Goal: Communication & Community: Answer question/provide support

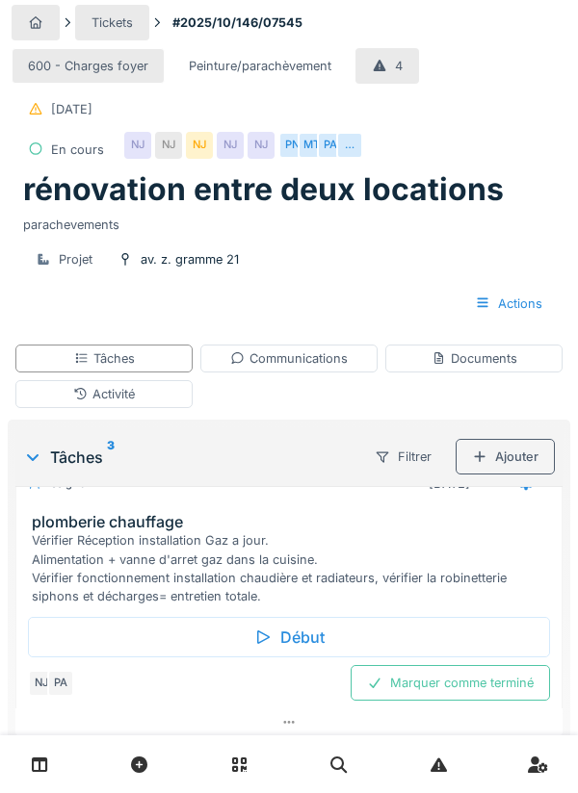
scroll to position [366, 0]
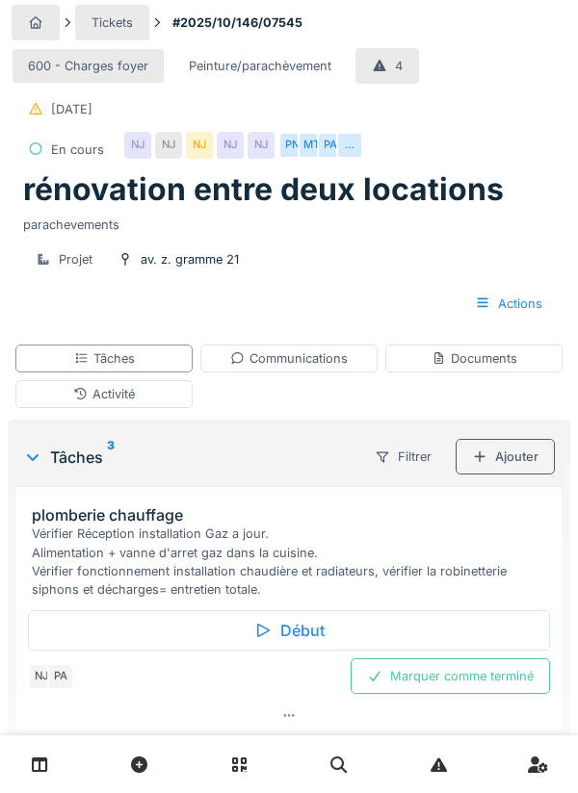
click at [321, 362] on div "Communications" at bounding box center [288, 358] width 117 height 18
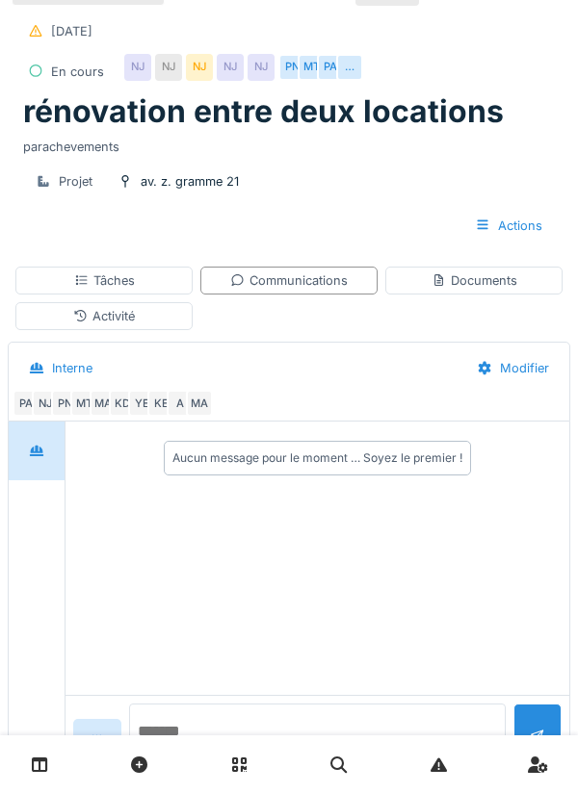
click at [219, 765] on textarea at bounding box center [317, 735] width 376 height 62
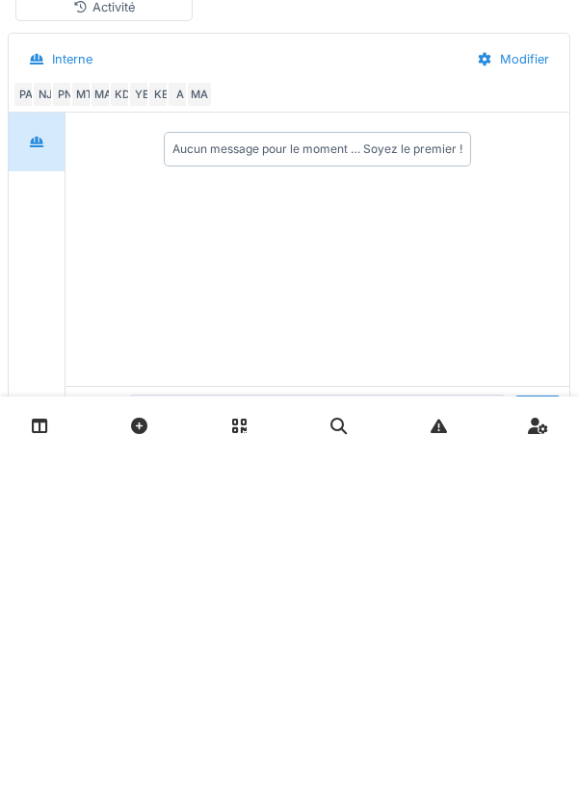
scroll to position [163, 0]
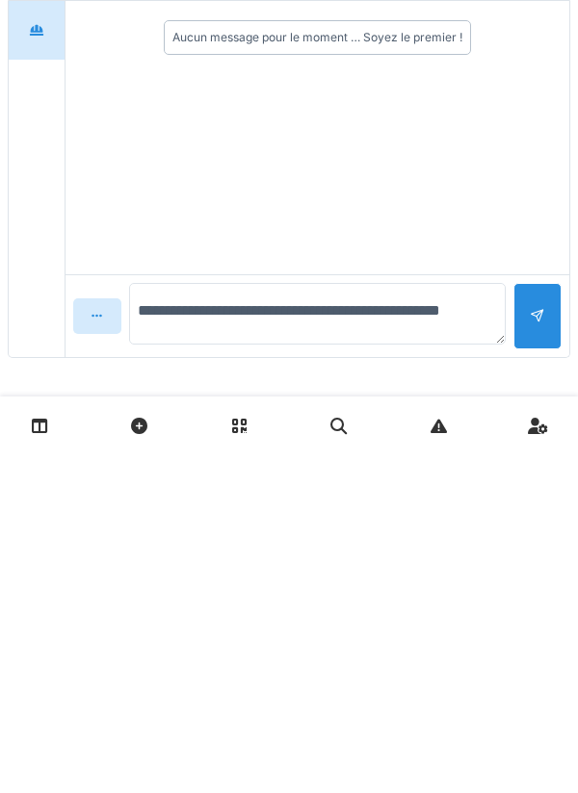
type textarea "**********"
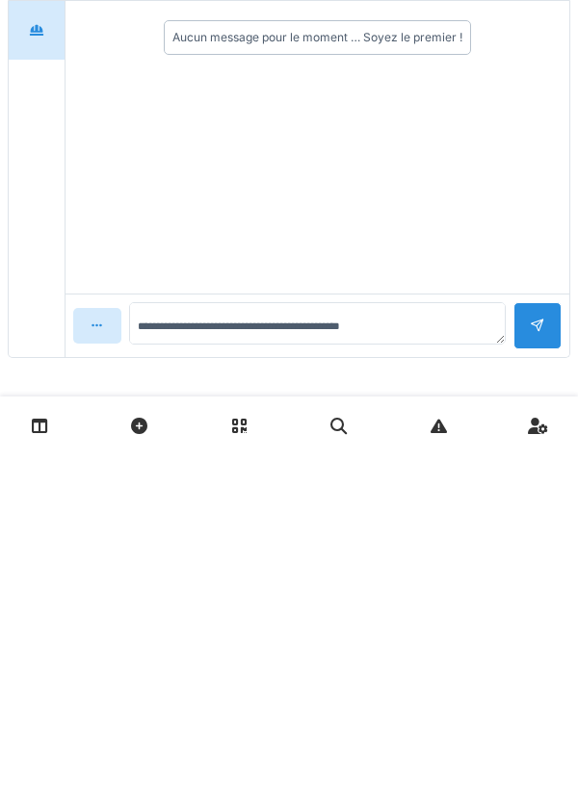
click at [540, 656] on div at bounding box center [536, 665] width 15 height 18
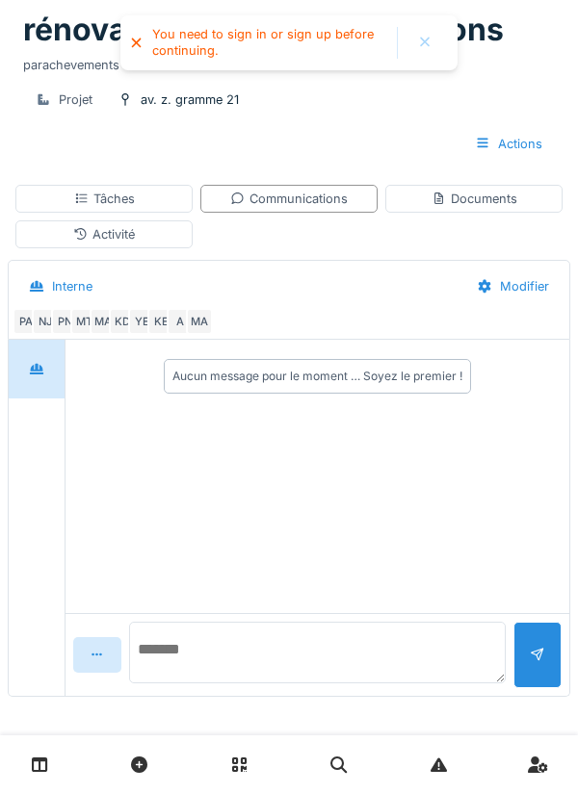
click at [193, 660] on textarea at bounding box center [317, 653] width 376 height 62
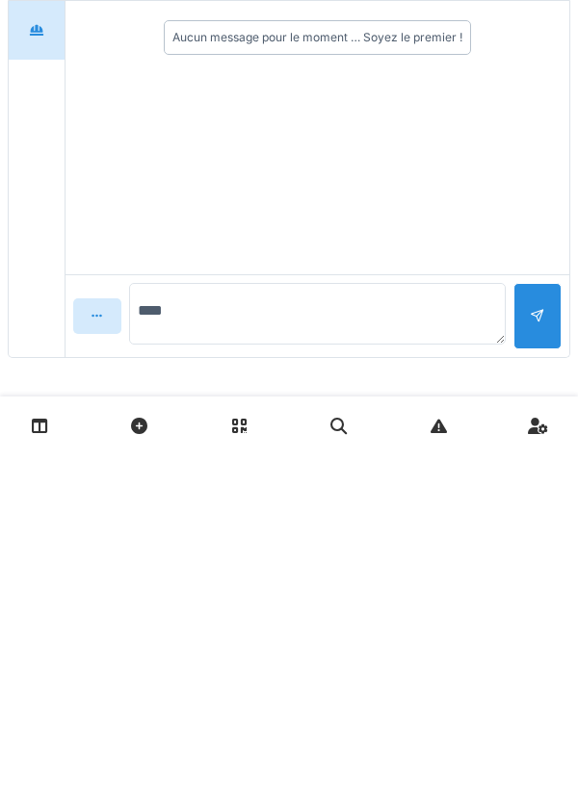
type textarea "*****"
type textarea "**********"
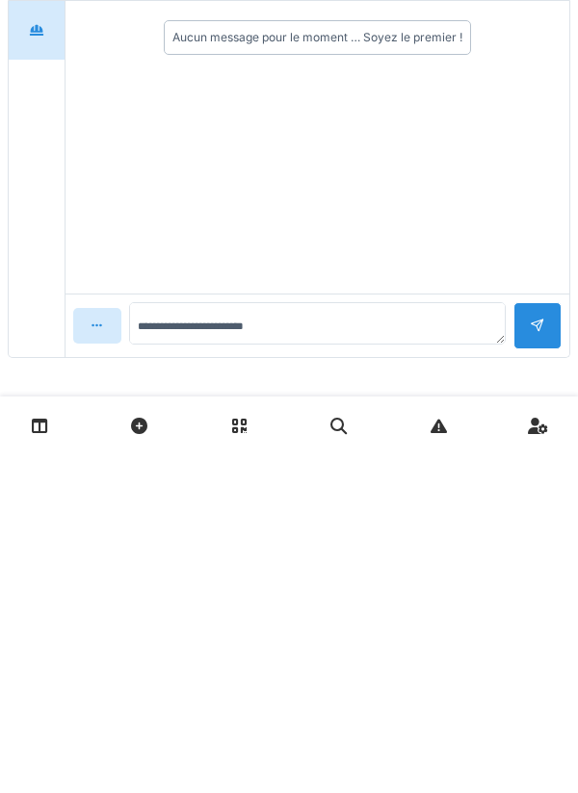
click at [543, 686] on div at bounding box center [537, 664] width 48 height 47
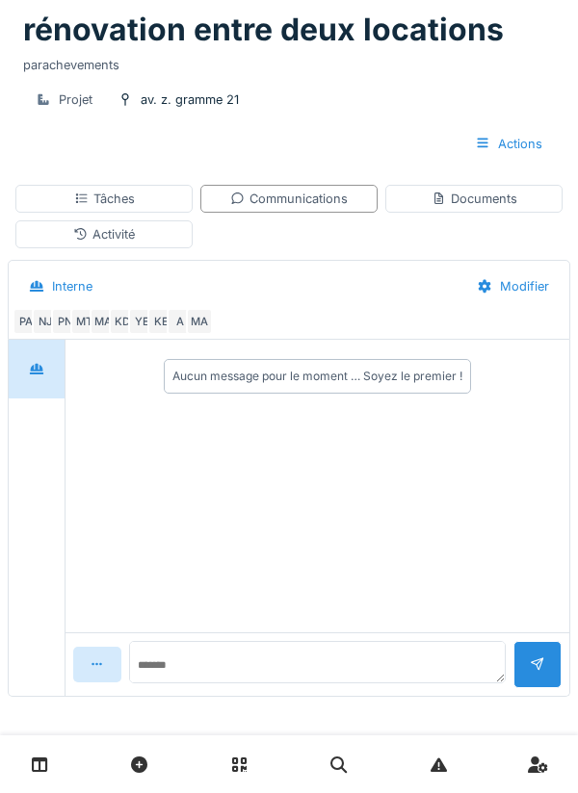
click at [543, 315] on div "PA NJ PN MT MA KD YE KE A MA" at bounding box center [285, 321] width 545 height 27
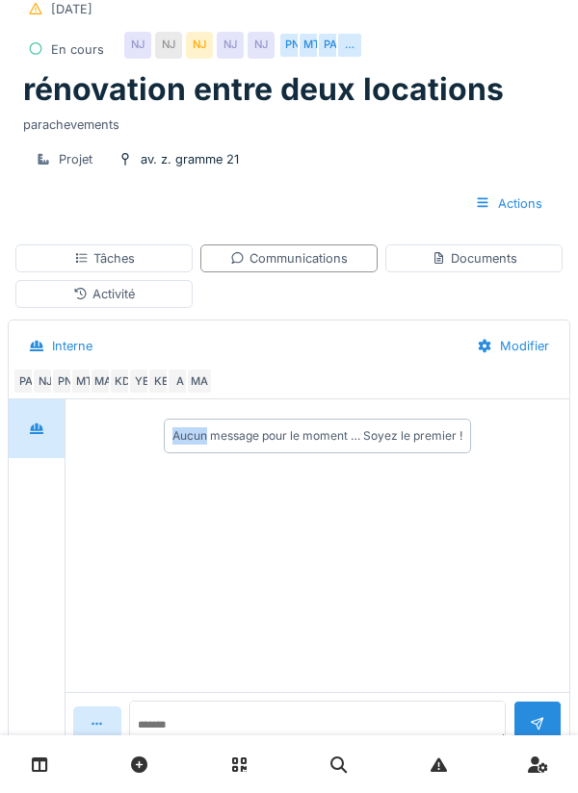
scroll to position [0, 0]
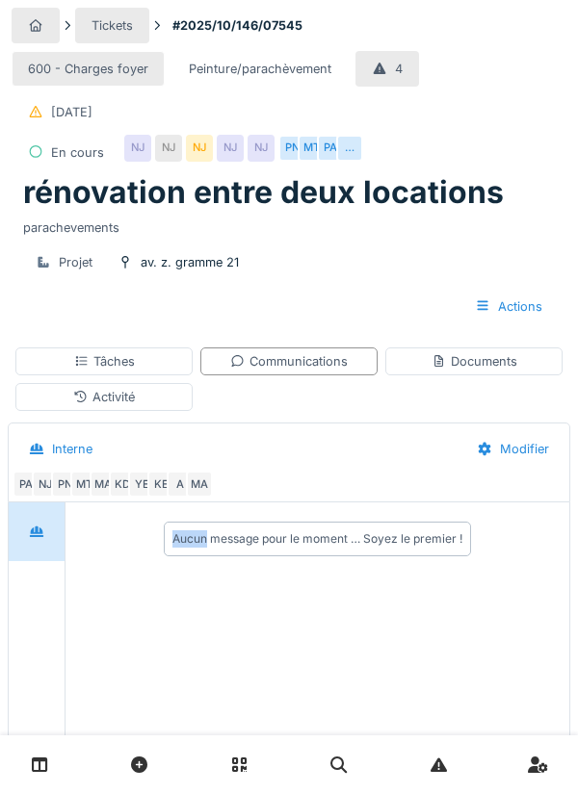
click at [469, 462] on div "Modifier" at bounding box center [512, 449] width 105 height 36
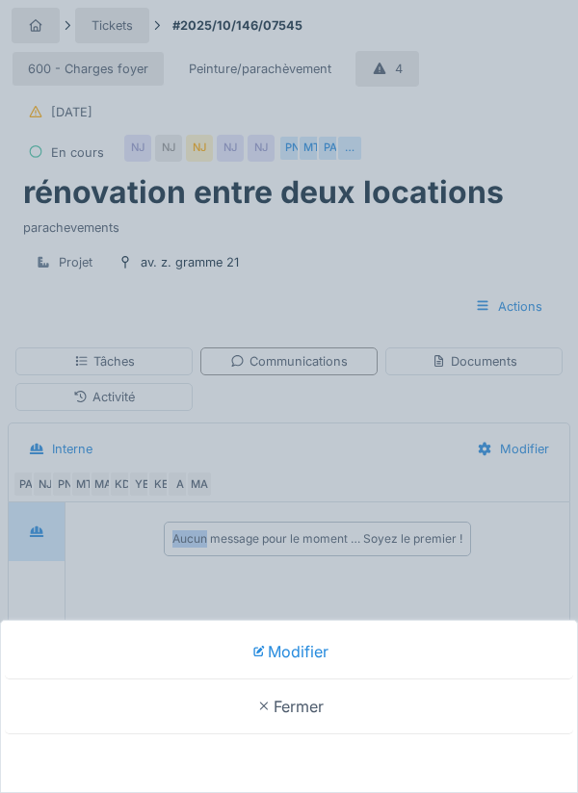
click at [476, 253] on div "Modifier Fermer" at bounding box center [289, 396] width 578 height 793
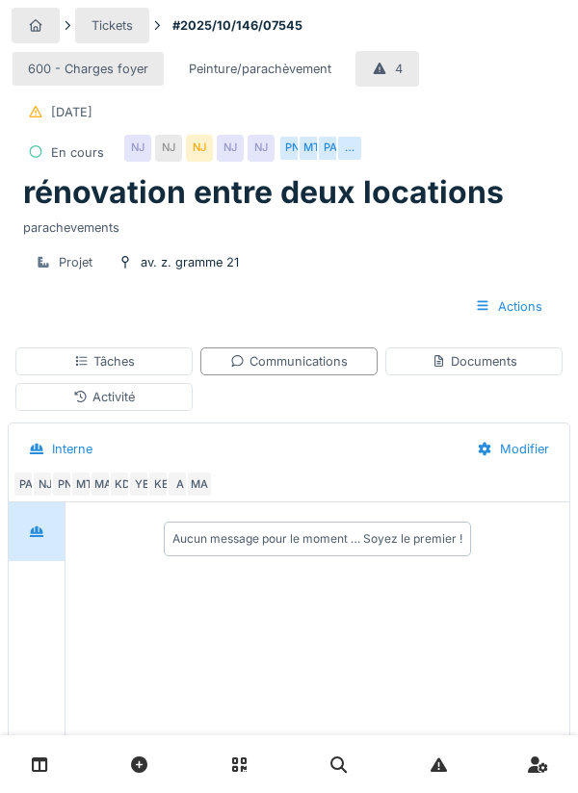
click at [351, 359] on div "Communications" at bounding box center [288, 361] width 177 height 28
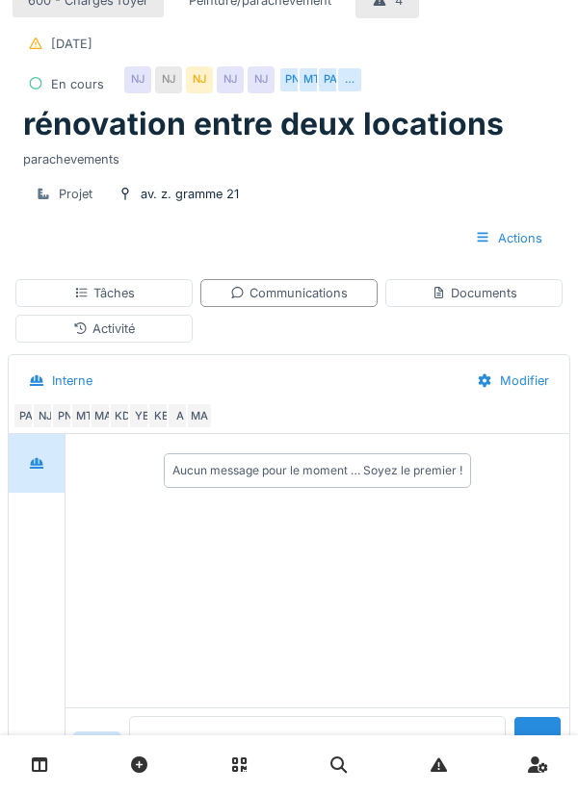
click at [369, 778] on textarea at bounding box center [317, 747] width 376 height 62
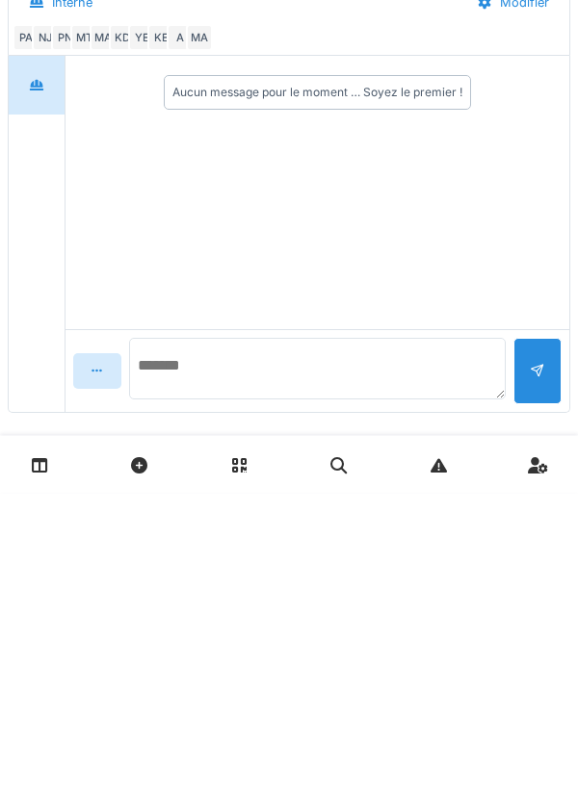
scroll to position [163, 0]
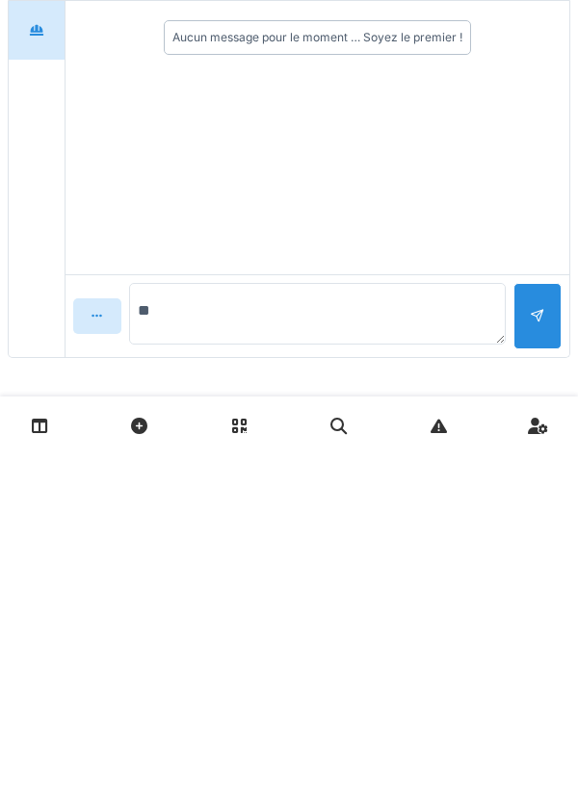
type textarea "**"
click at [532, 660] on div at bounding box center [536, 665] width 15 height 18
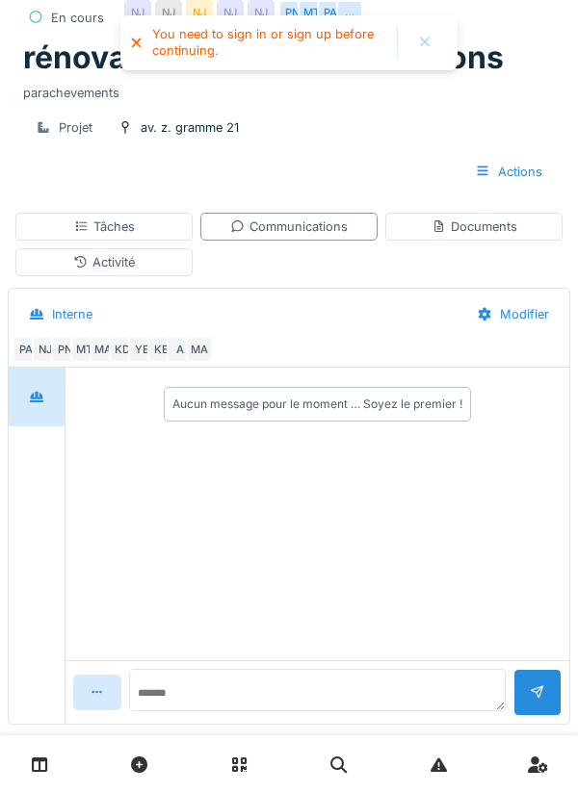
scroll to position [0, 0]
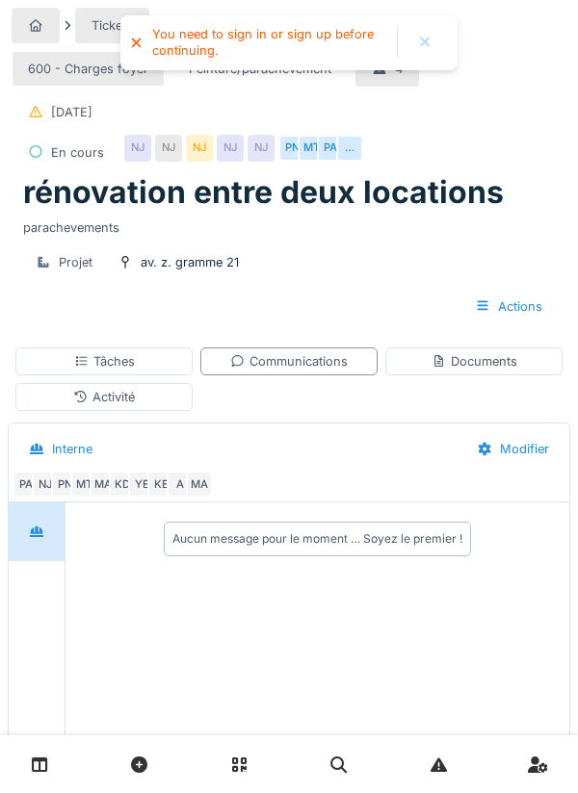
click at [162, 353] on div "Tâches" at bounding box center [103, 361] width 177 height 28
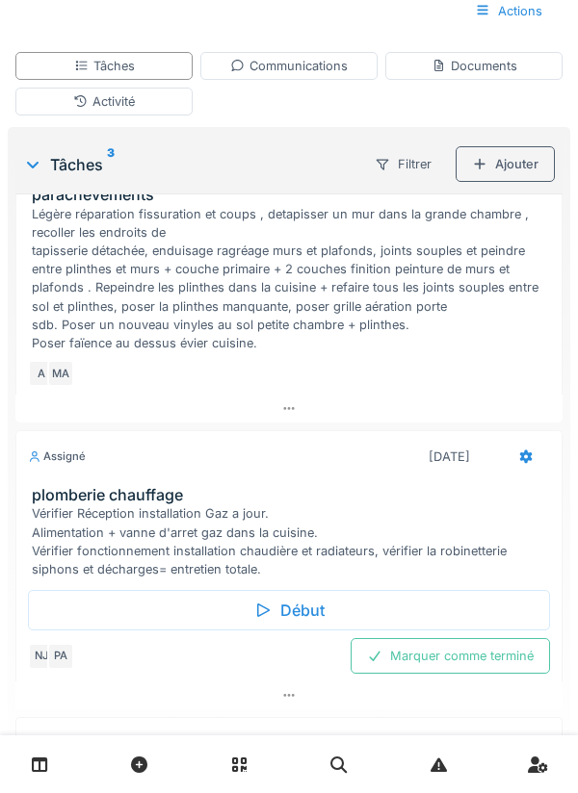
scroll to position [70, 0]
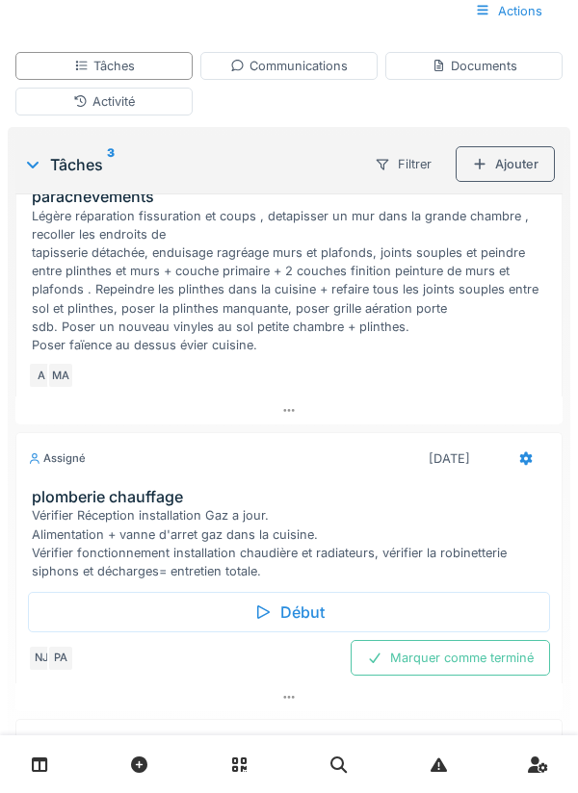
click at [307, 613] on div "Début" at bounding box center [289, 612] width 522 height 40
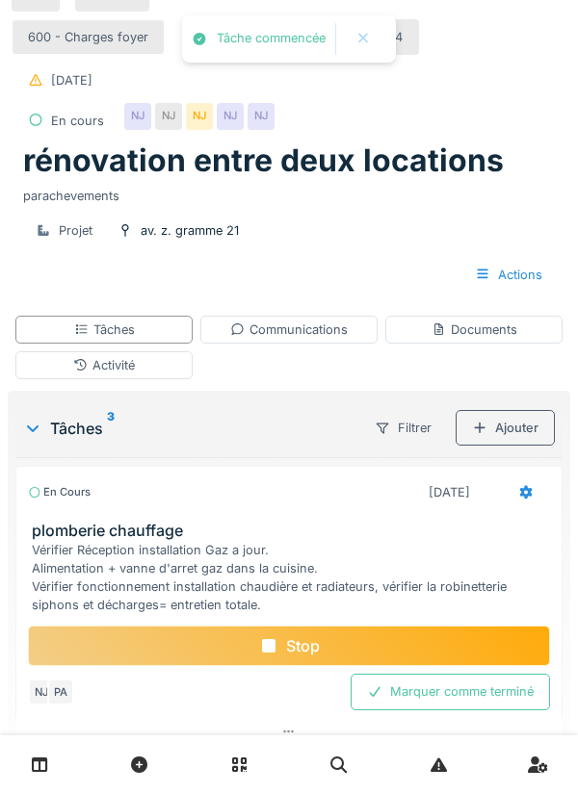
scroll to position [0, 0]
click at [168, 369] on div "Activité" at bounding box center [103, 365] width 177 height 28
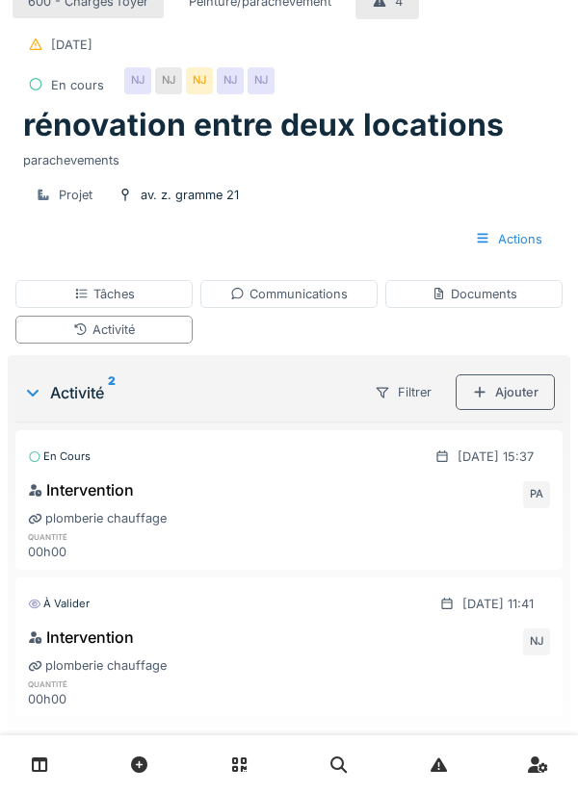
scroll to position [39, 0]
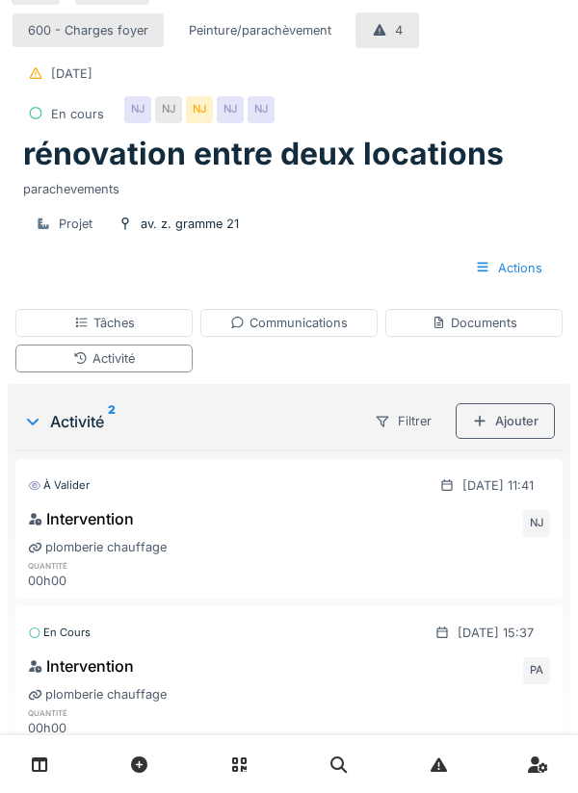
click at [340, 329] on div "Communications" at bounding box center [288, 323] width 117 height 18
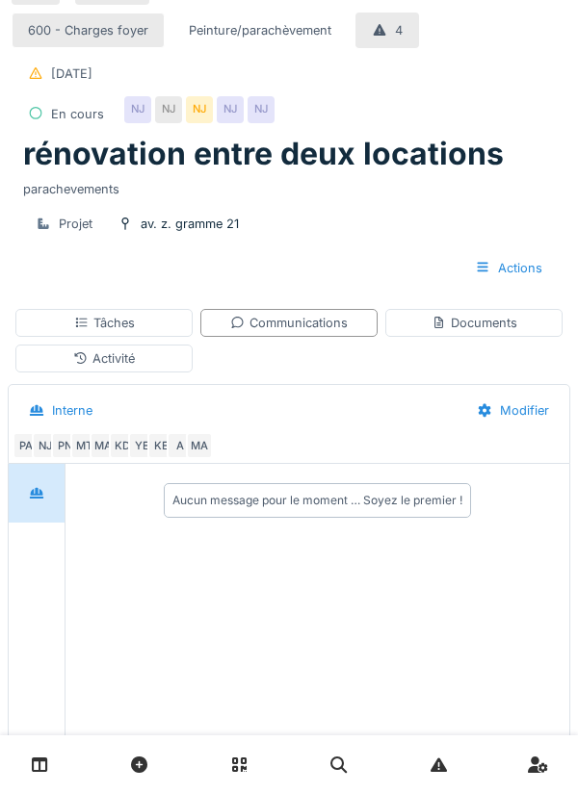
scroll to position [103, 0]
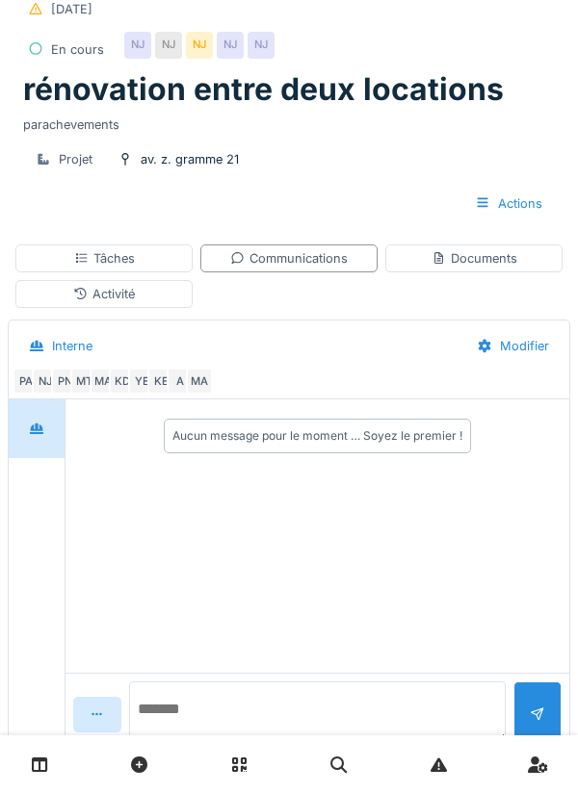
click at [300, 743] on textarea at bounding box center [317, 712] width 376 height 62
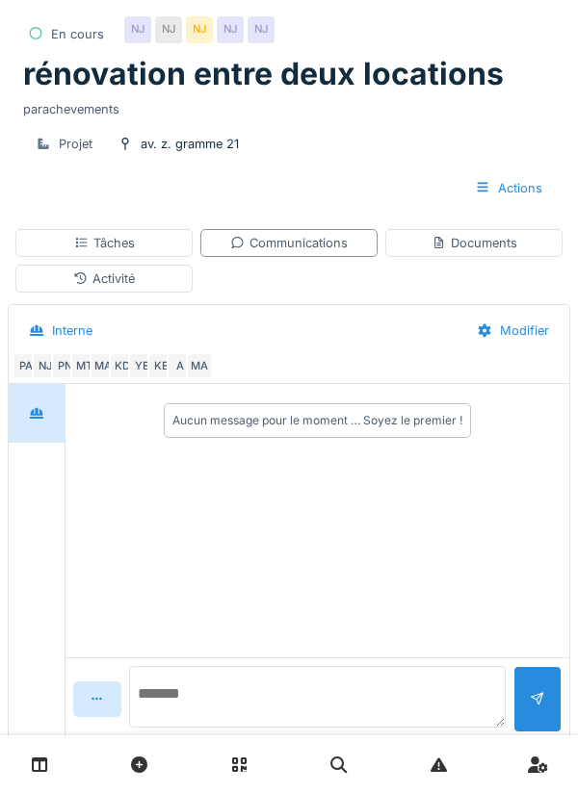
scroll to position [0, 0]
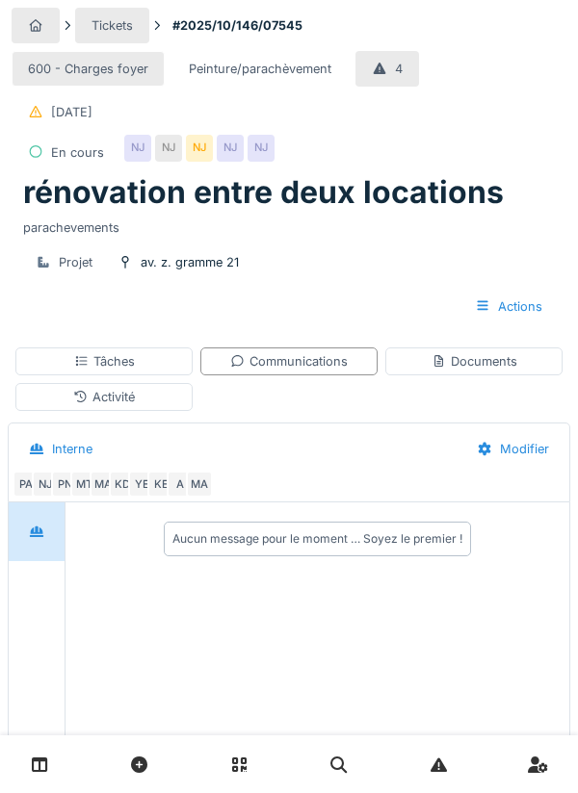
click at [138, 403] on div "Activité" at bounding box center [103, 397] width 177 height 28
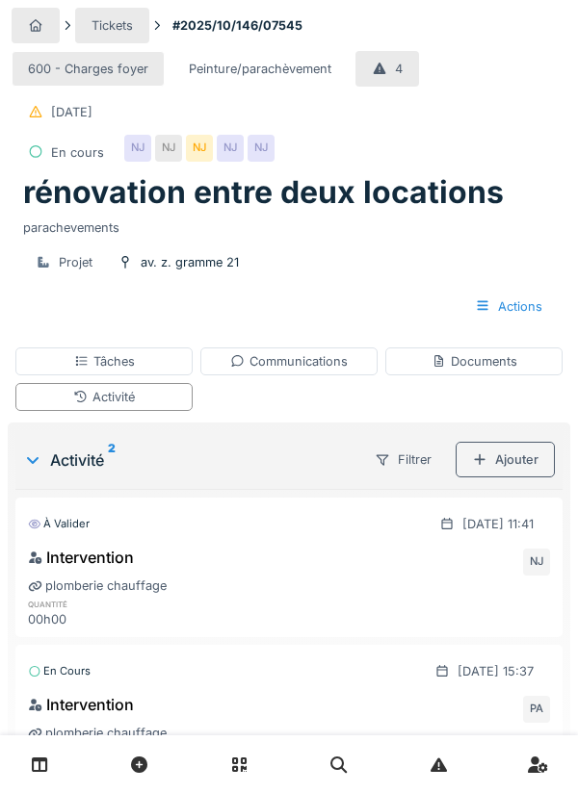
click at [145, 364] on div "Tâches" at bounding box center [103, 361] width 177 height 28
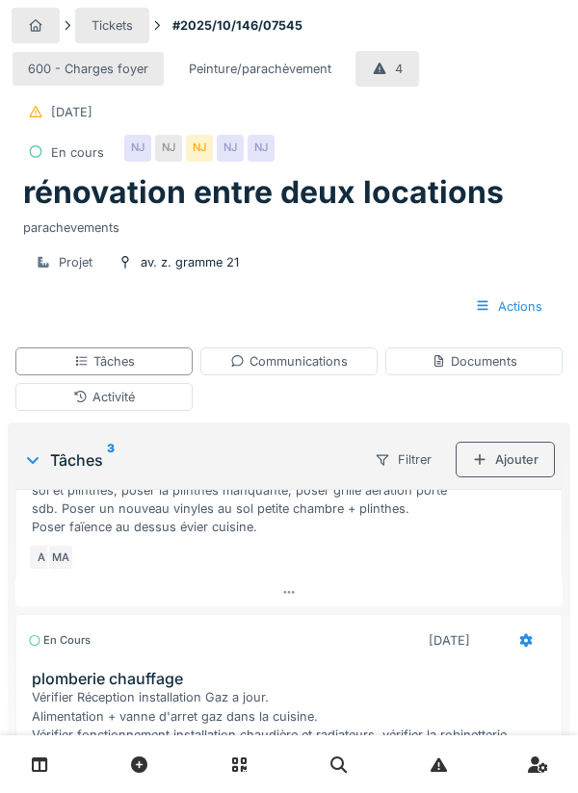
scroll to position [366, 0]
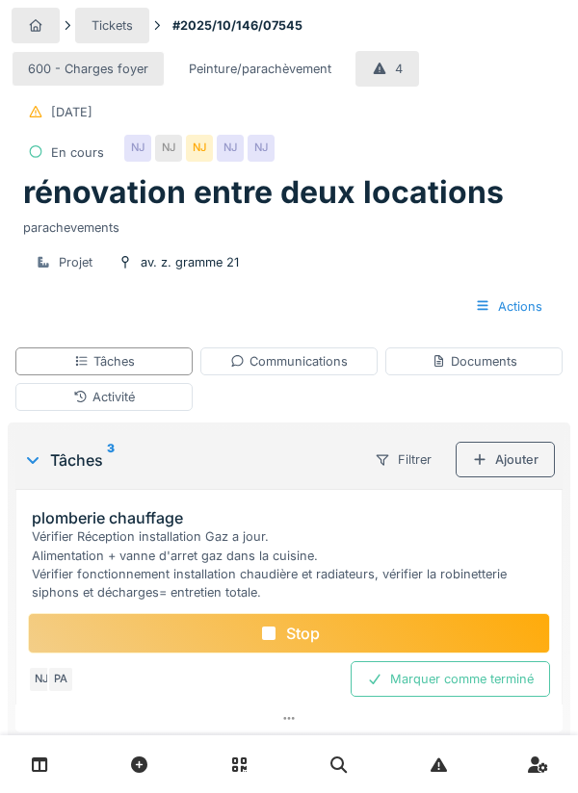
click at [151, 396] on div "Activité" at bounding box center [103, 397] width 177 height 28
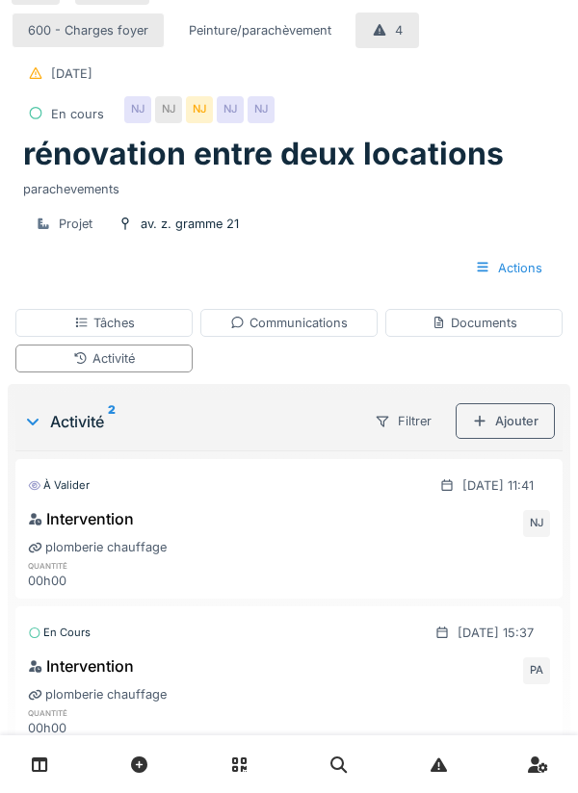
scroll to position [0, 0]
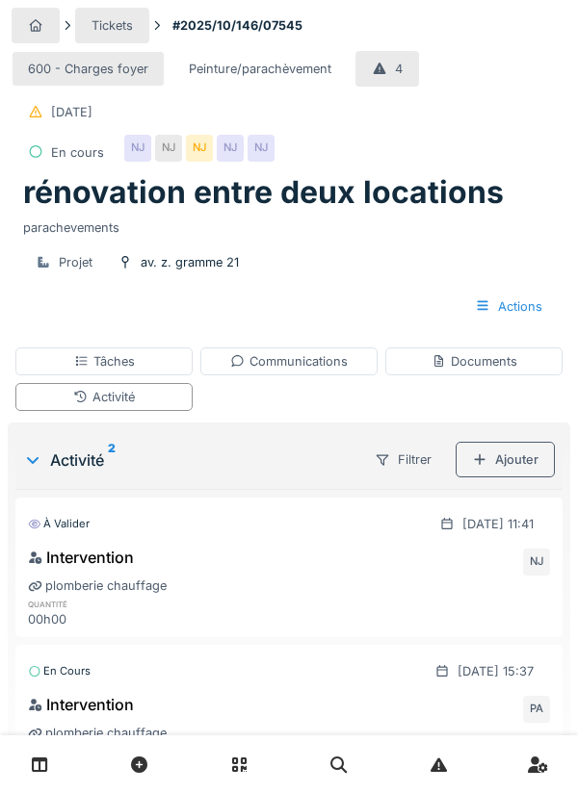
click at [348, 351] on div "Communications" at bounding box center [288, 361] width 177 height 28
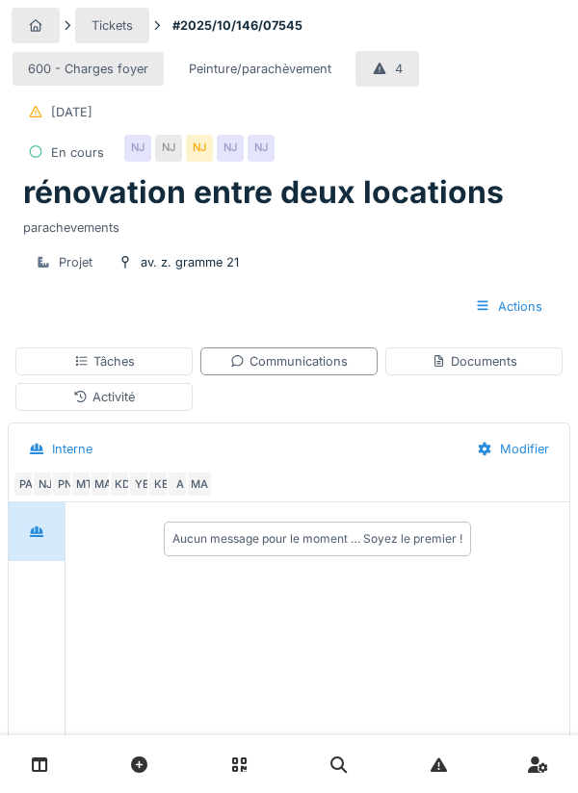
click at [345, 363] on div "Communications" at bounding box center [288, 361] width 117 height 18
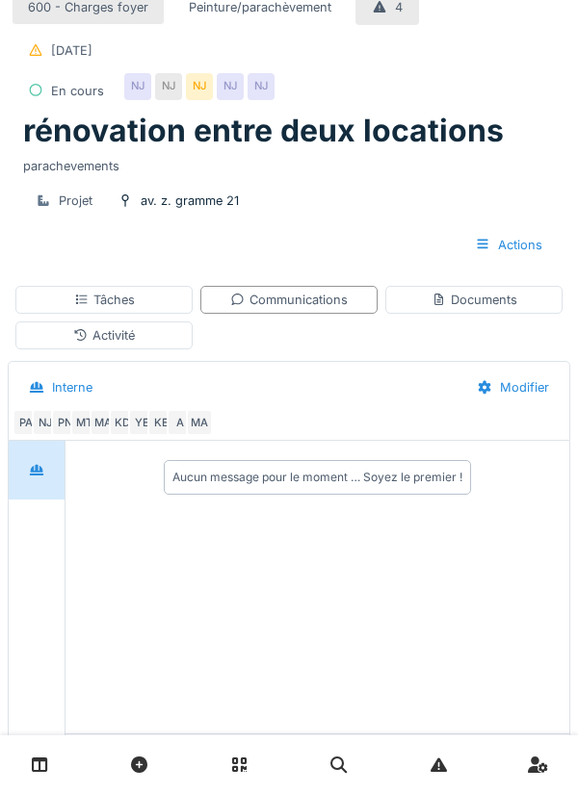
scroll to position [103, 0]
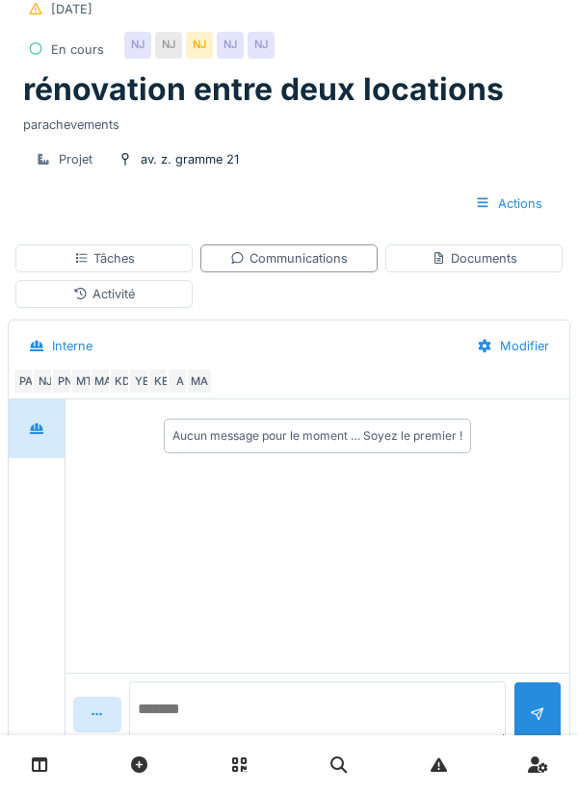
click at [197, 743] on textarea at bounding box center [317, 712] width 376 height 62
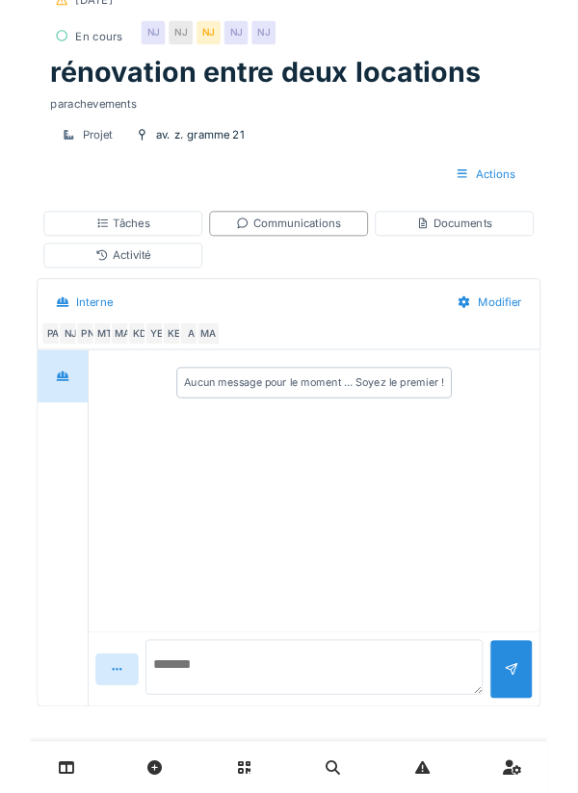
scroll to position [163, 0]
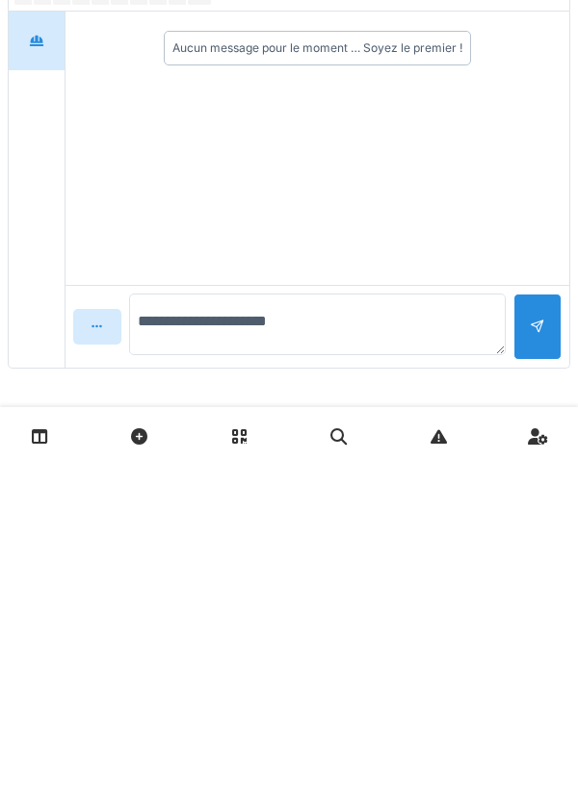
type textarea "**********"
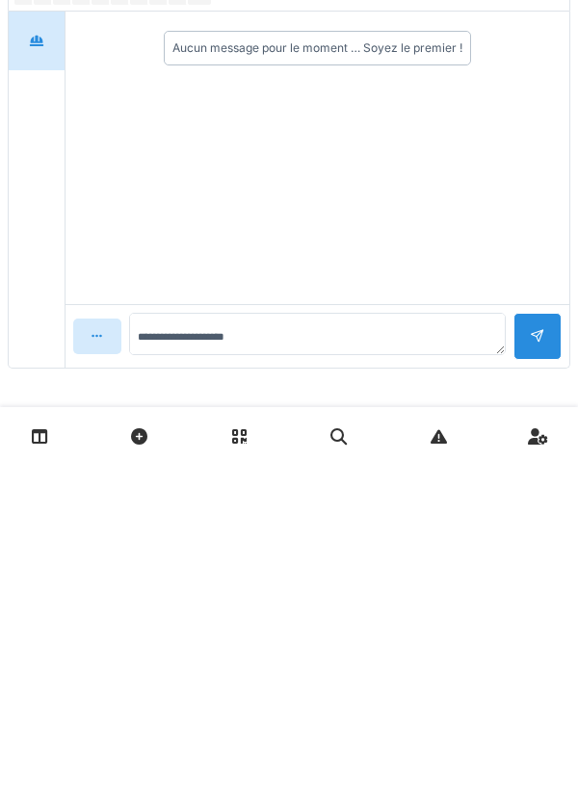
click at [540, 658] on div at bounding box center [536, 665] width 15 height 18
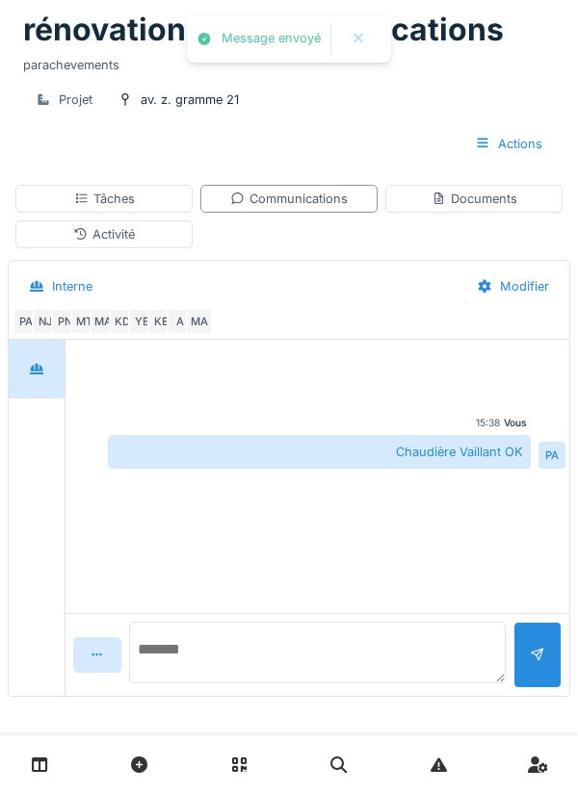
click at [179, 660] on textarea at bounding box center [317, 653] width 376 height 62
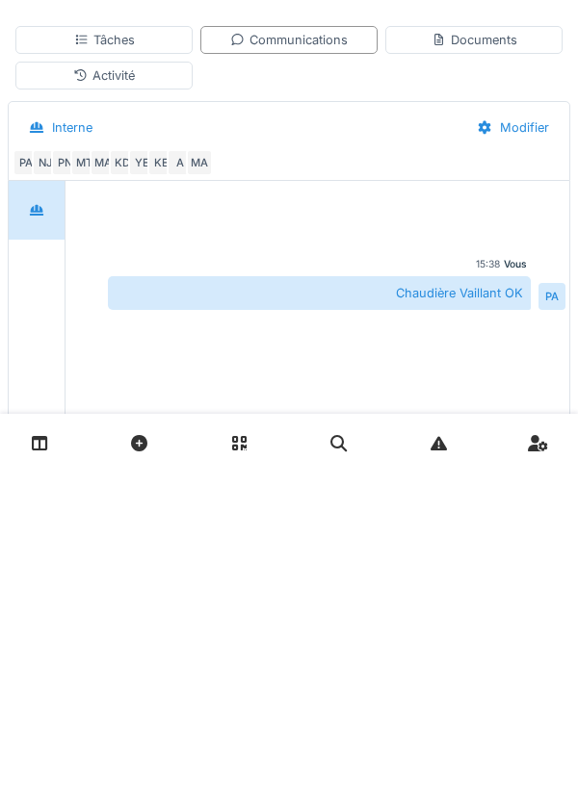
scroll to position [28, 0]
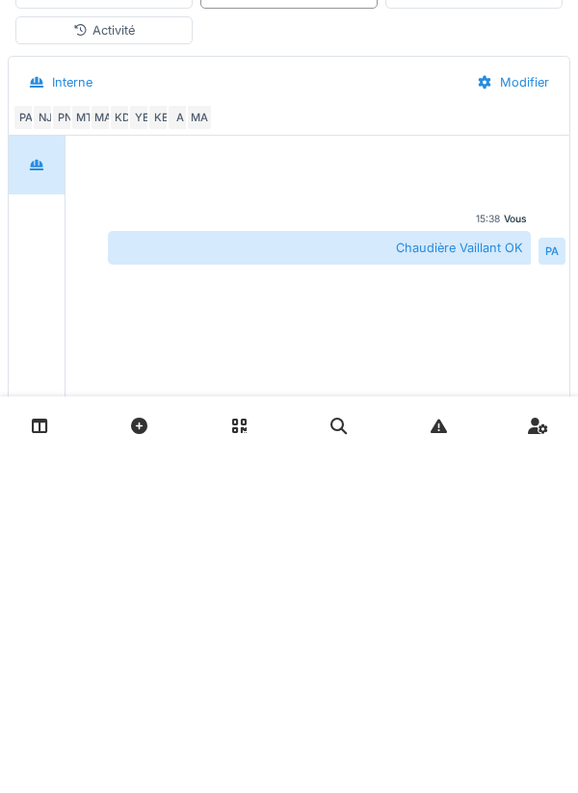
type textarea "****"
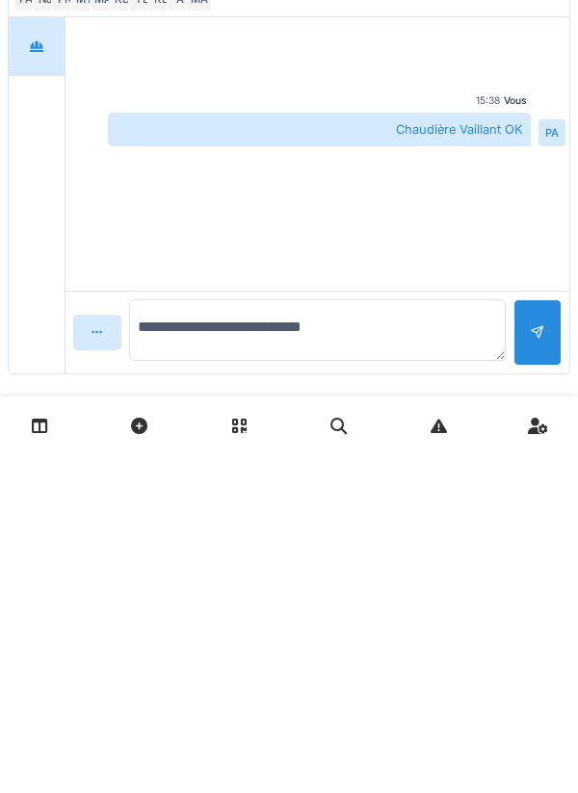
scroll to position [155, 0]
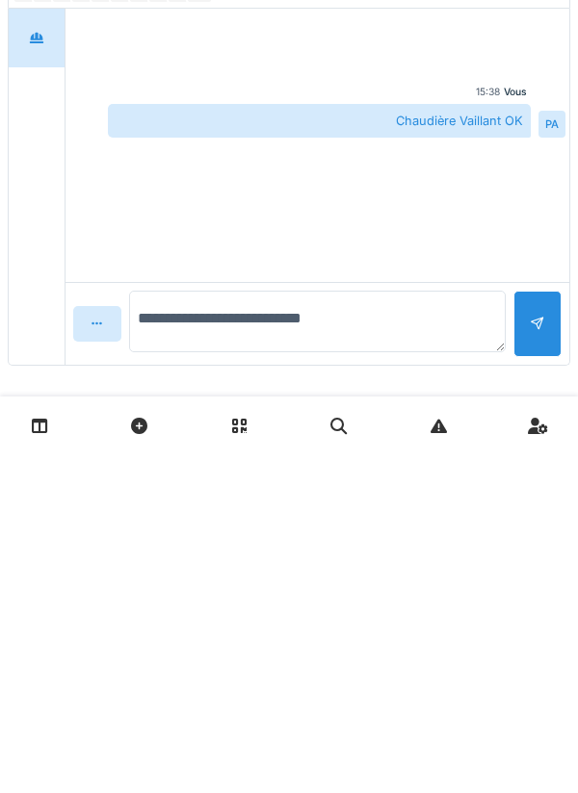
type textarea "**********"
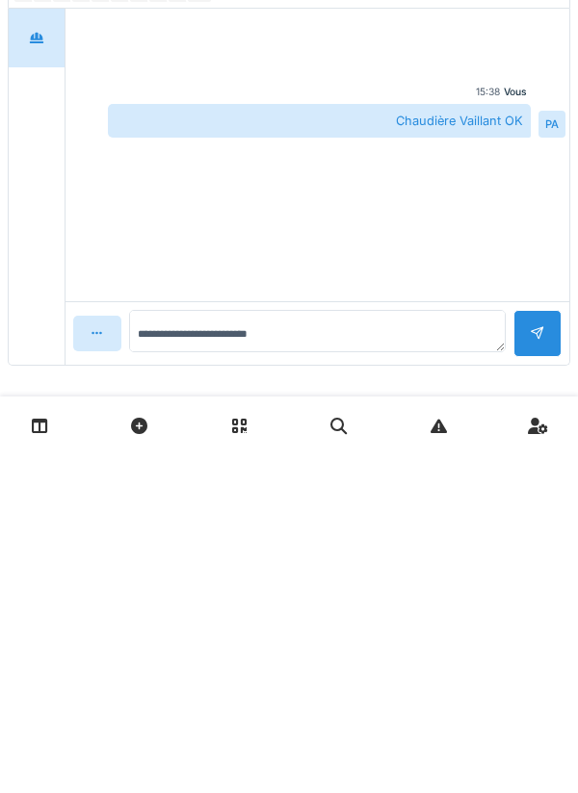
click at [529, 663] on div at bounding box center [536, 672] width 15 height 18
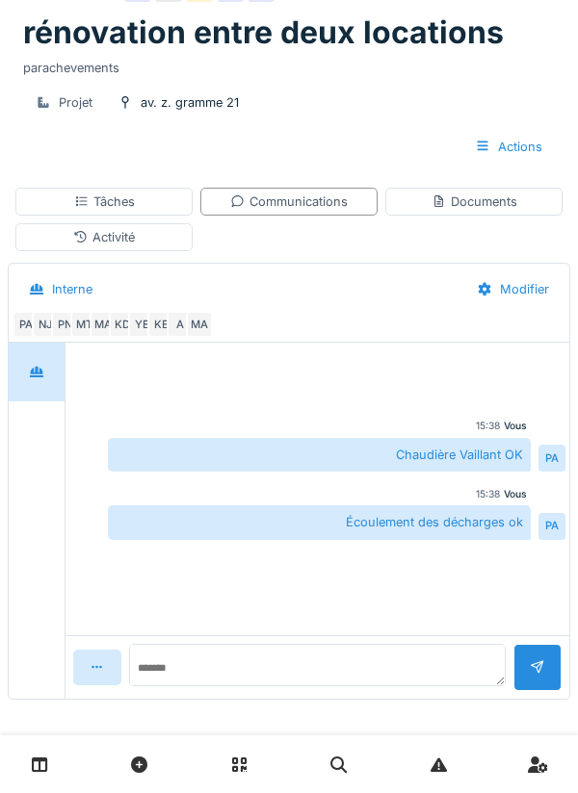
scroll to position [162, 0]
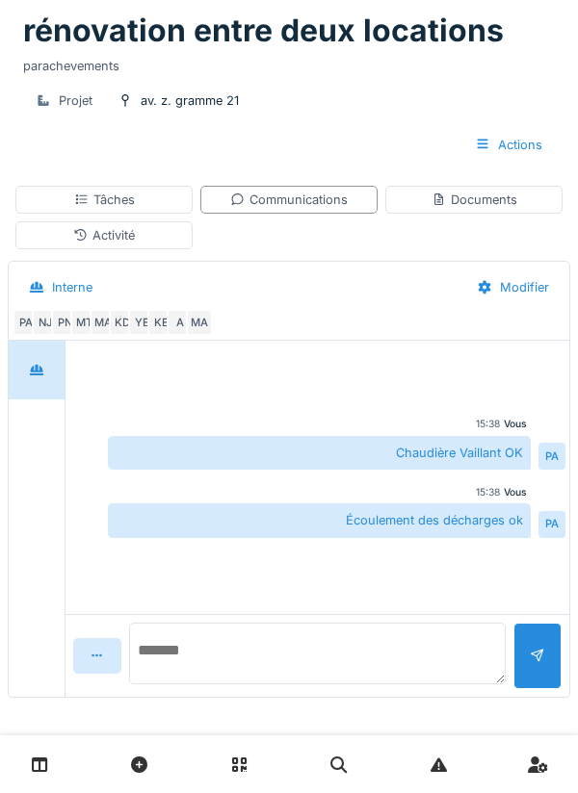
click at [159, 673] on textarea at bounding box center [317, 654] width 376 height 62
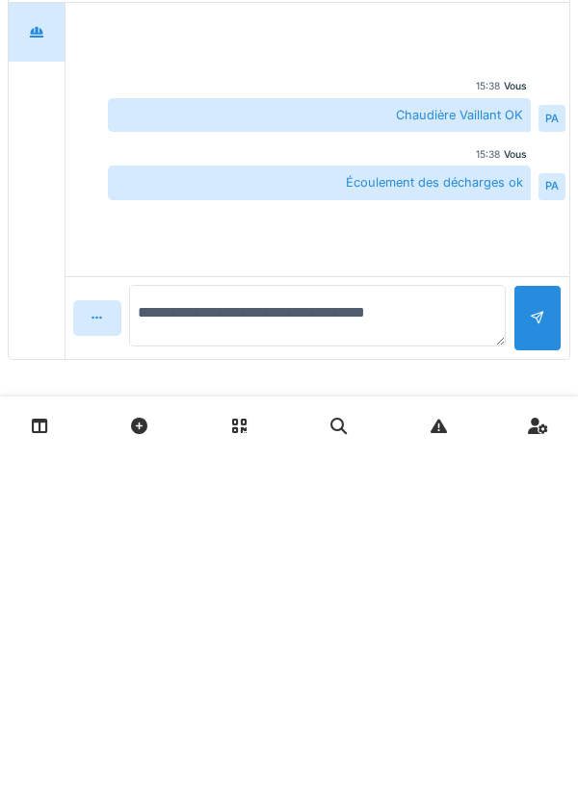
scroll to position [163, 0]
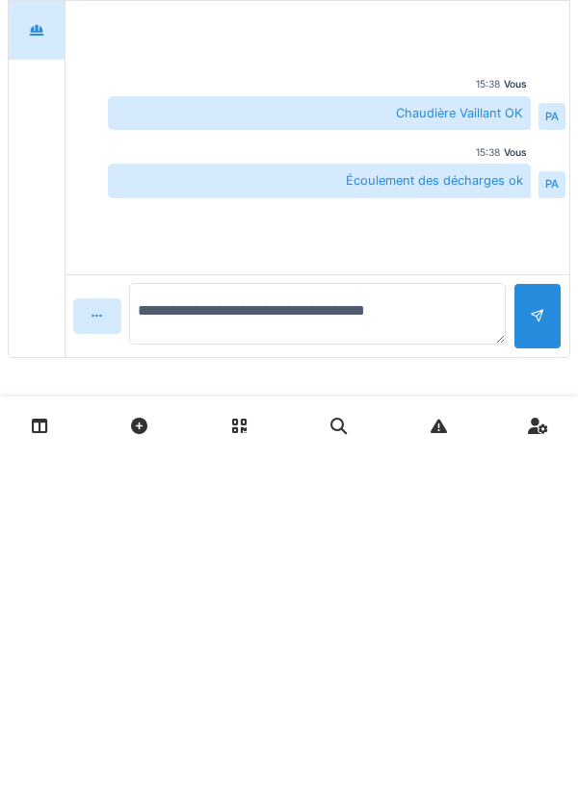
type textarea "**********"
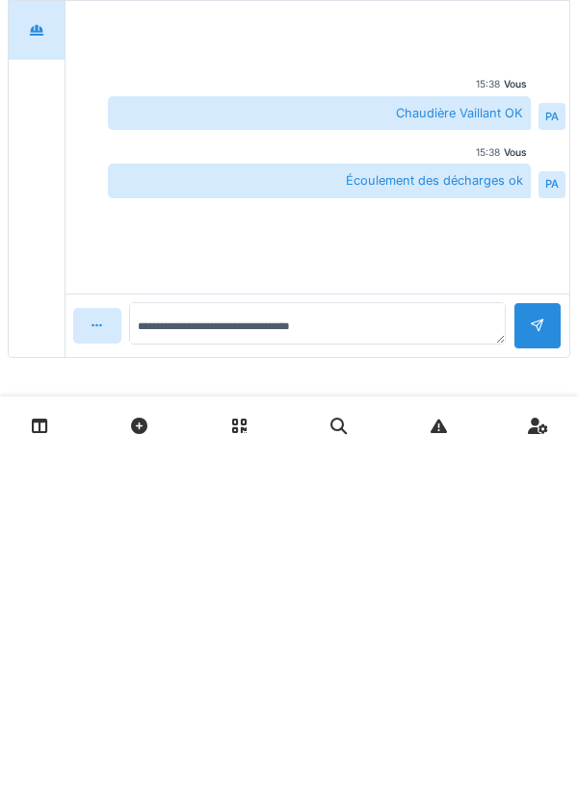
click at [559, 657] on div at bounding box center [537, 664] width 48 height 47
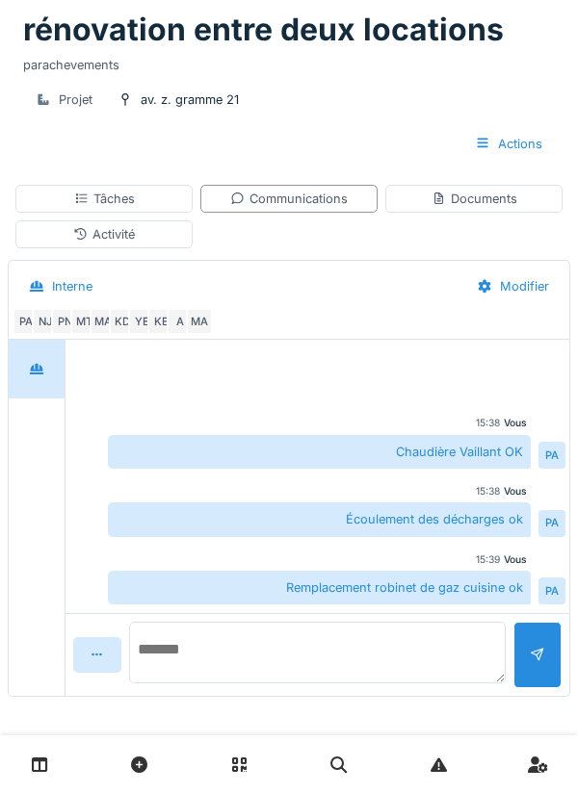
click at [246, 660] on textarea at bounding box center [317, 653] width 376 height 62
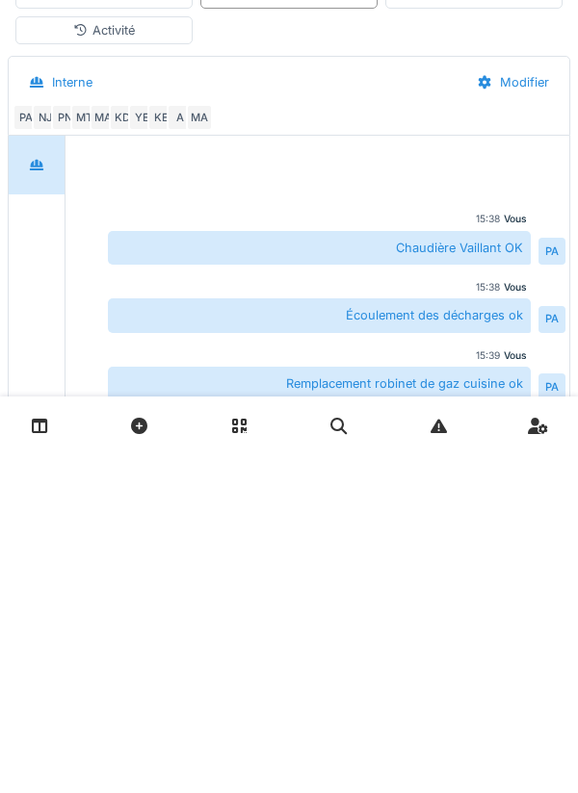
scroll to position [51, 0]
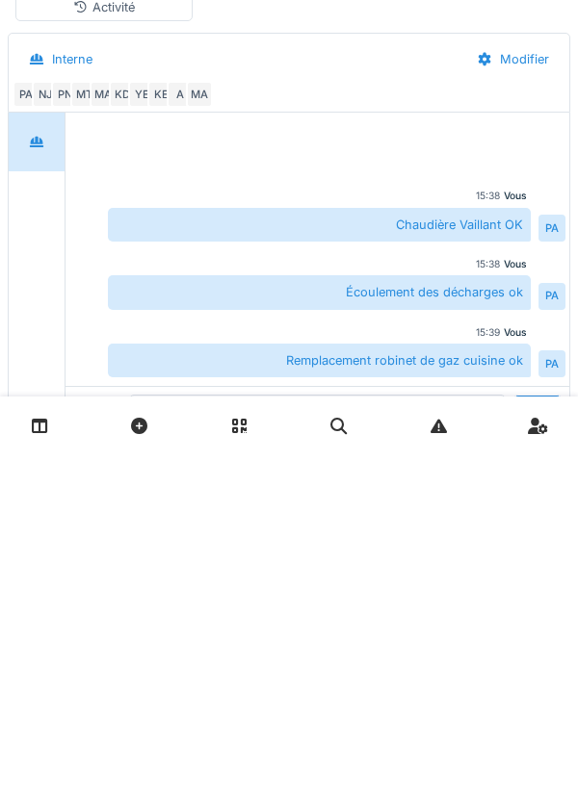
type textarea "**********"
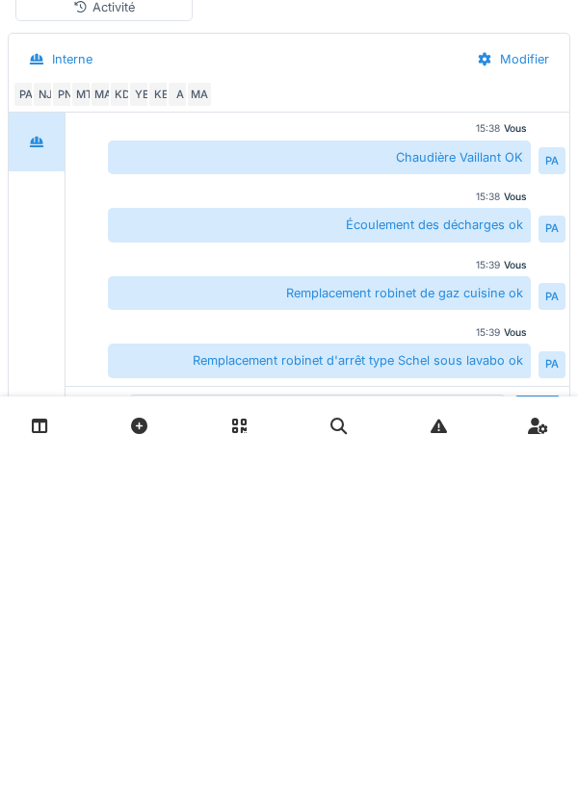
scroll to position [136, 0]
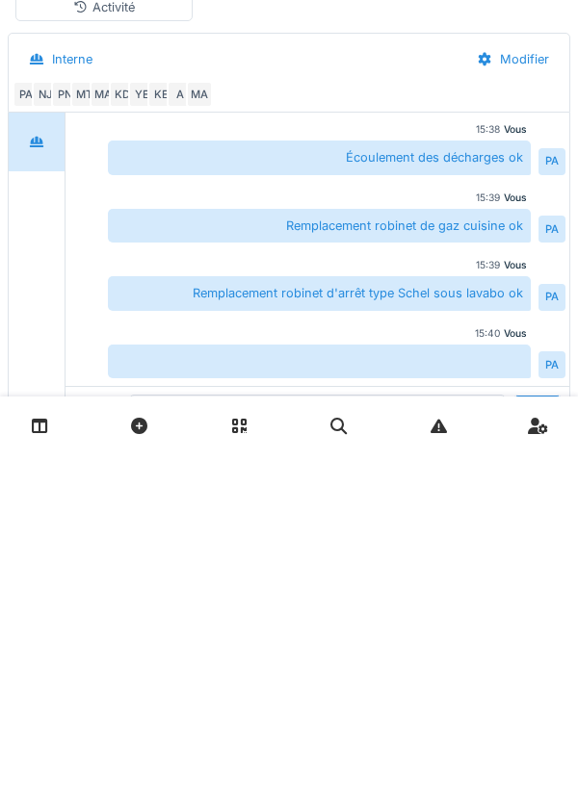
type textarea "**********"
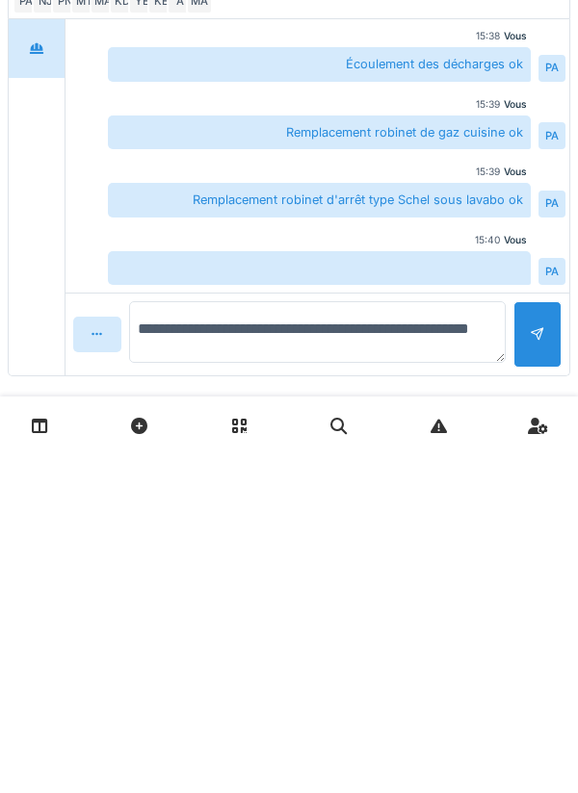
scroll to position [163, 0]
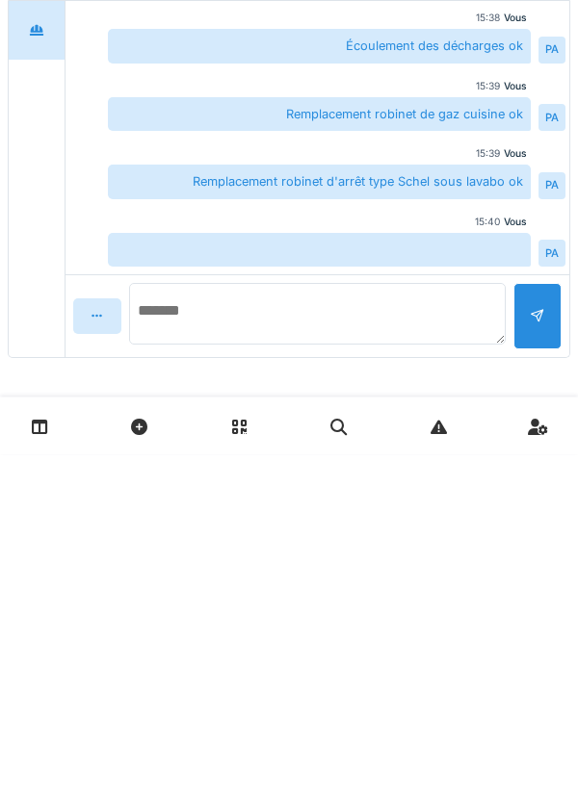
click at [180, 654] on textarea at bounding box center [317, 653] width 376 height 62
type textarea "**********"
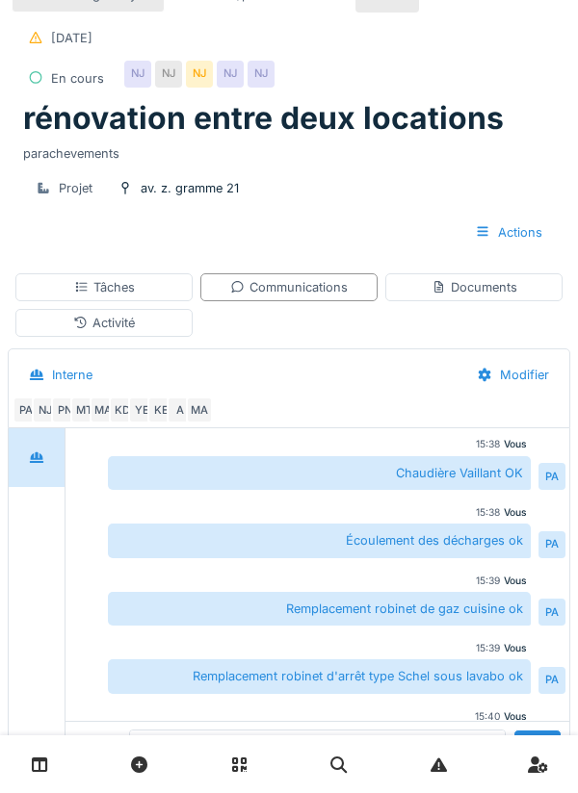
scroll to position [103, 0]
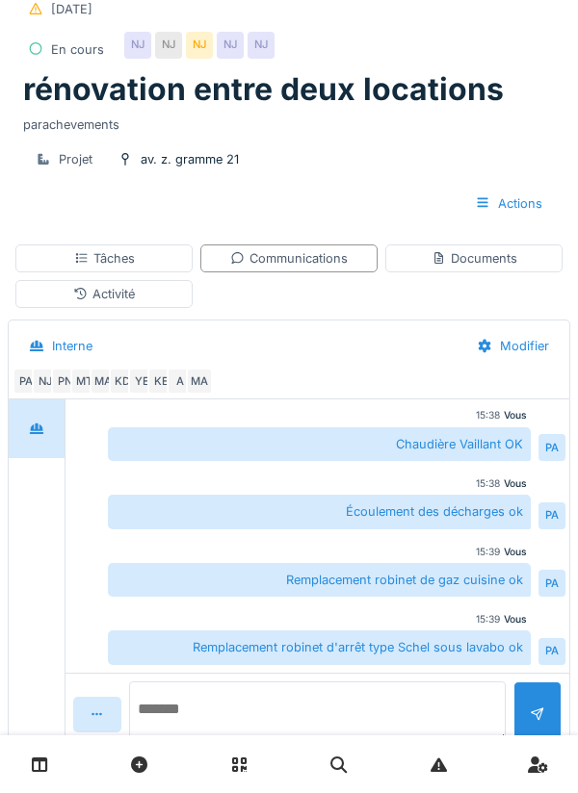
click at [387, 743] on textarea at bounding box center [317, 712] width 376 height 62
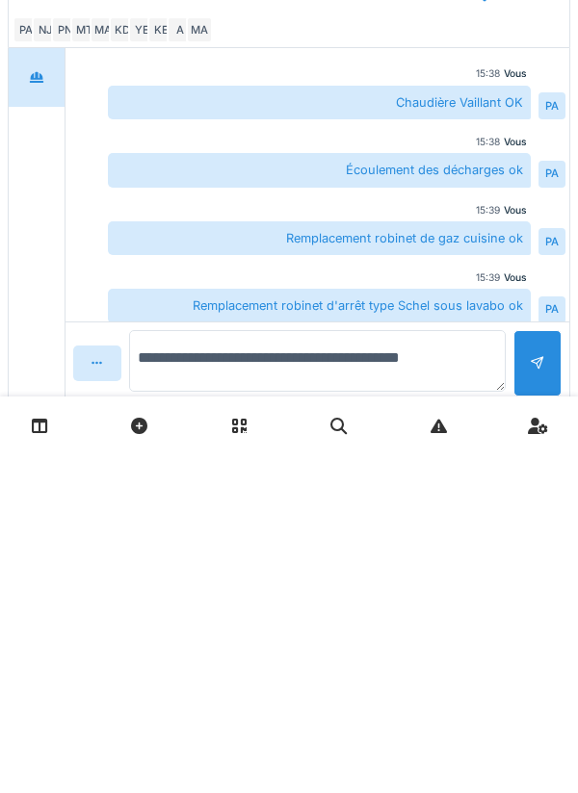
scroll to position [163, 0]
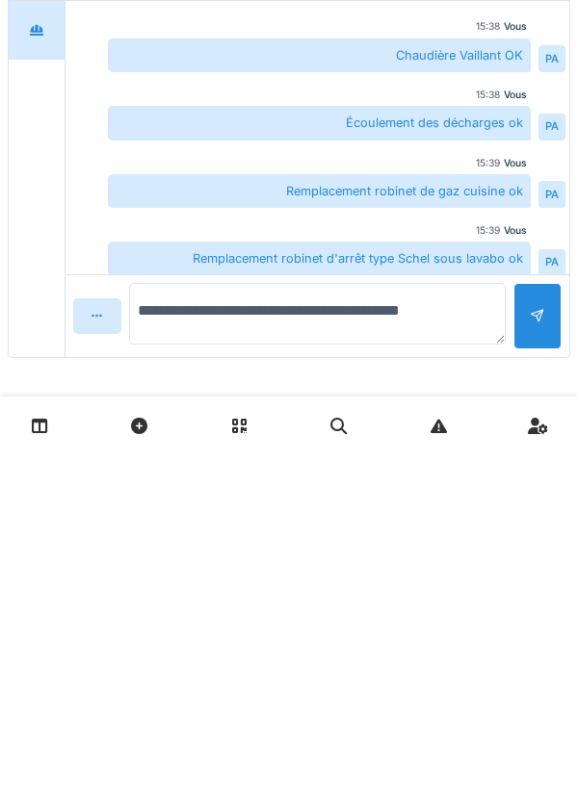
type textarea "**********"
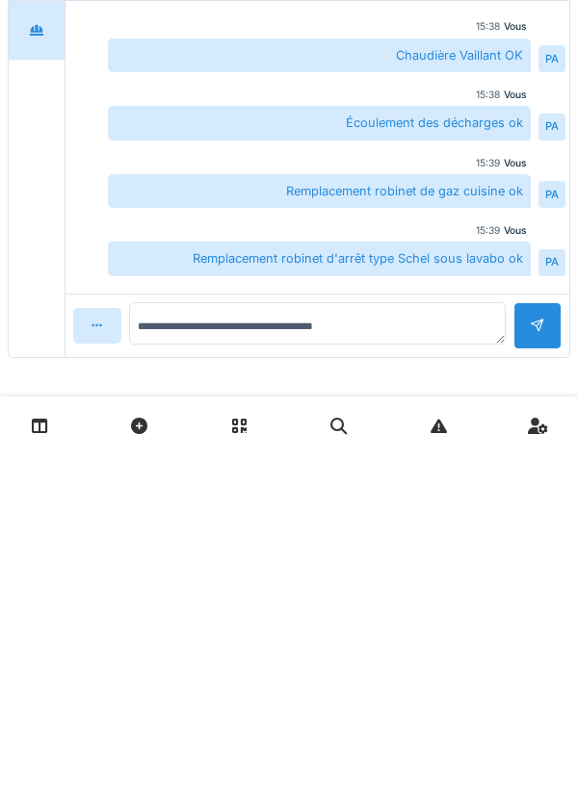
click at [551, 654] on div at bounding box center [537, 664] width 48 height 47
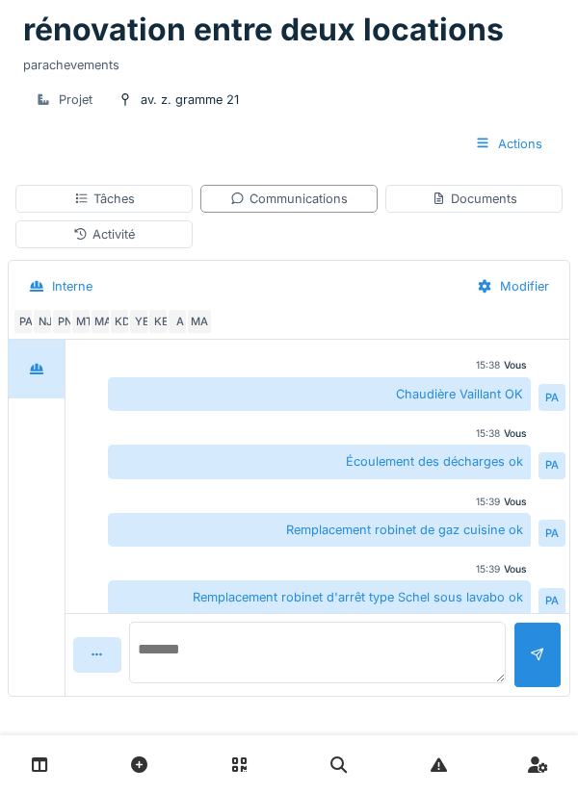
paste textarea "**********"
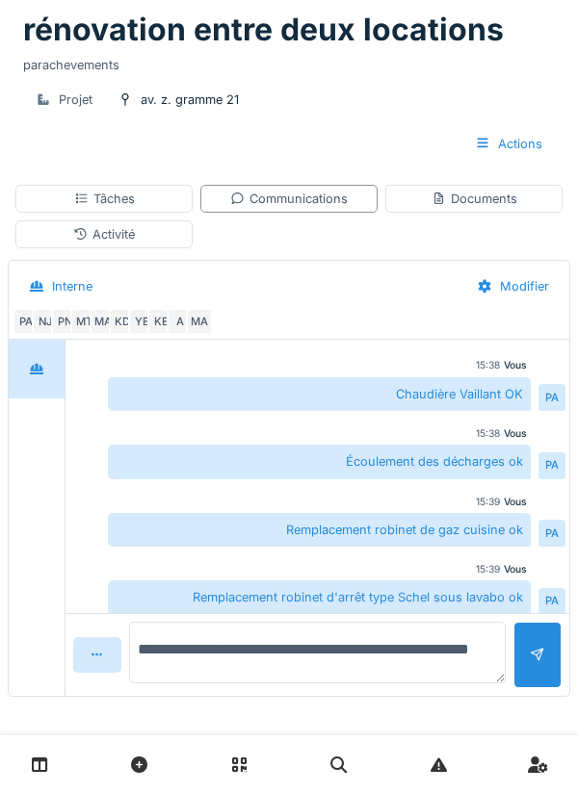
type textarea "**********"
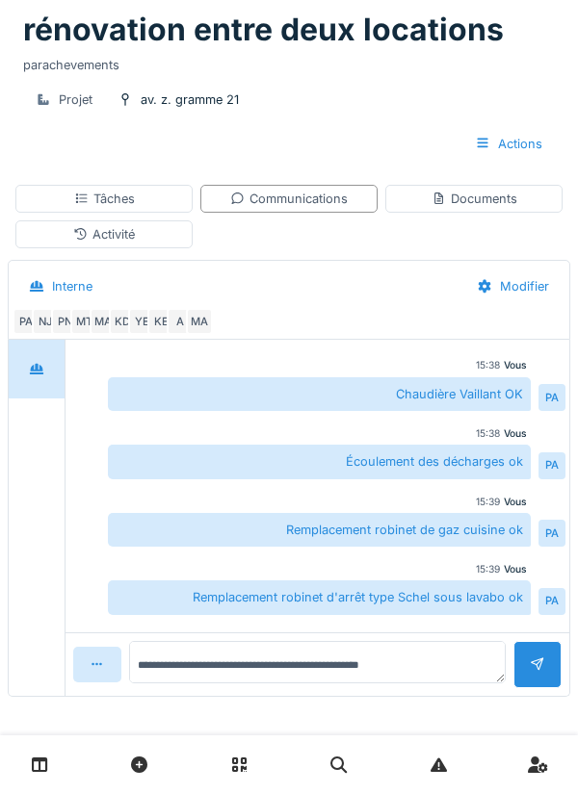
click at [532, 656] on div at bounding box center [536, 665] width 15 height 18
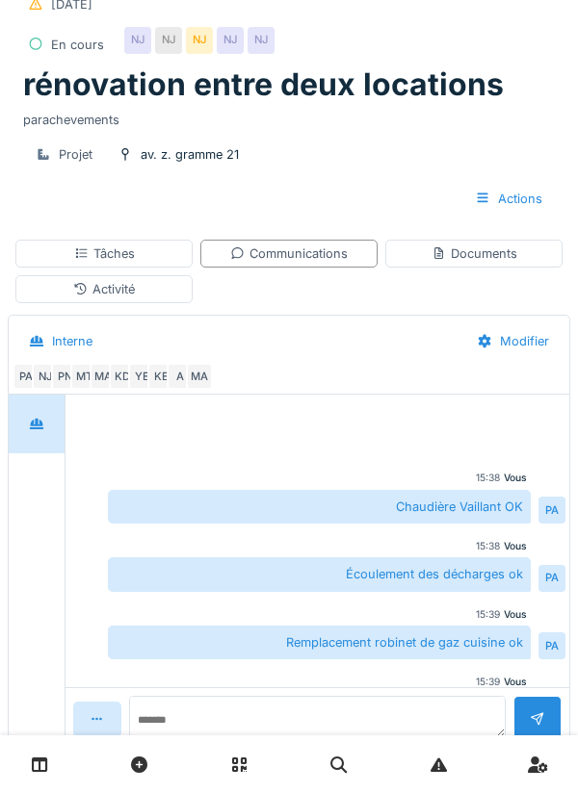
scroll to position [252, 0]
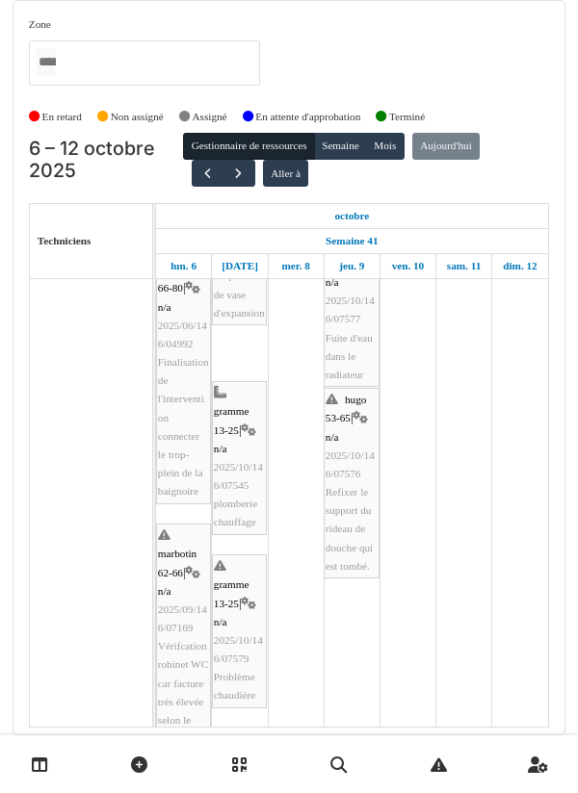
scroll to position [585, 0]
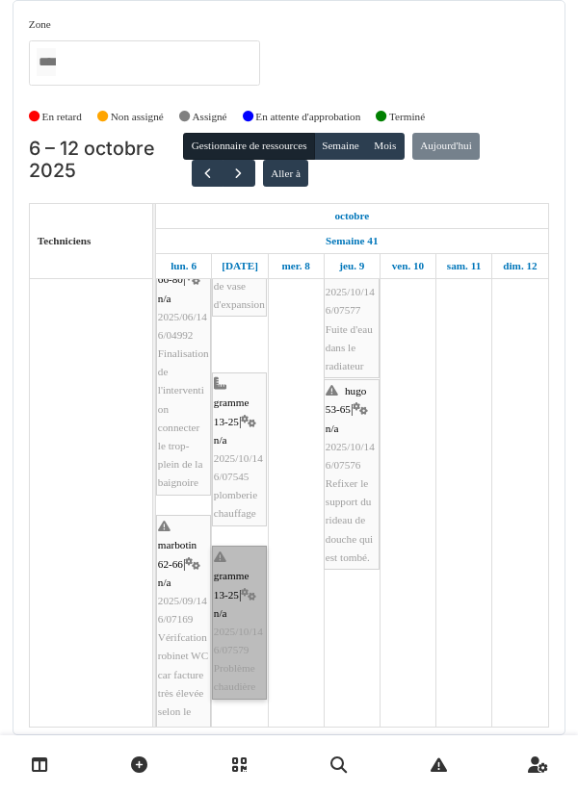
click at [244, 578] on link "gramme 13-25 | n/a 2025/10/146/07579 Problème chaudière" at bounding box center [239, 623] width 55 height 154
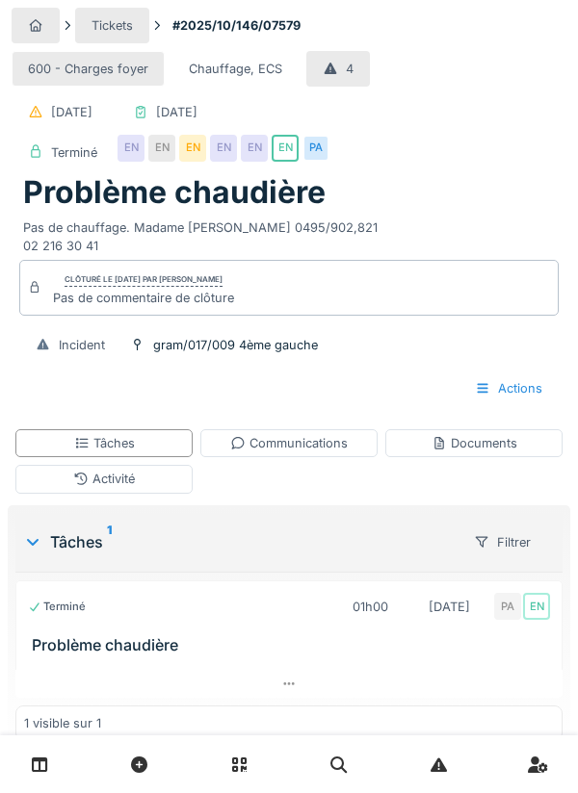
scroll to position [60, 0]
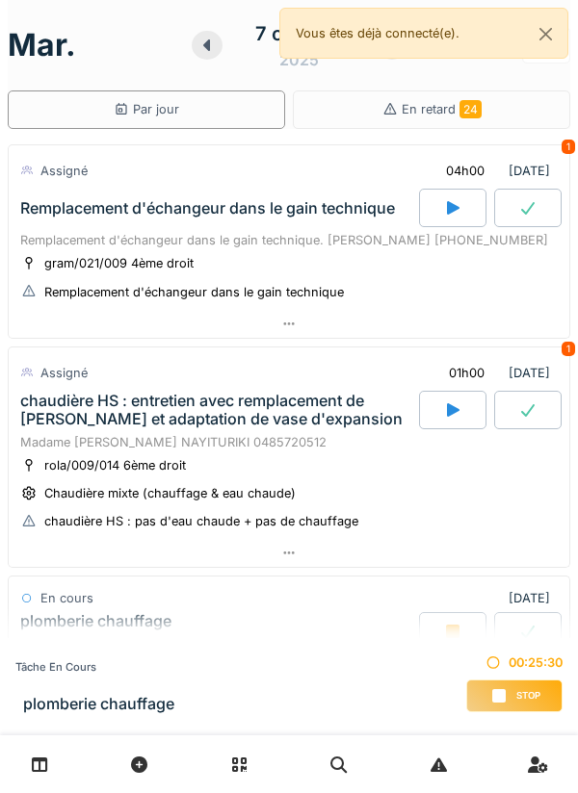
click at [526, 687] on div "Stop" at bounding box center [514, 696] width 96 height 33
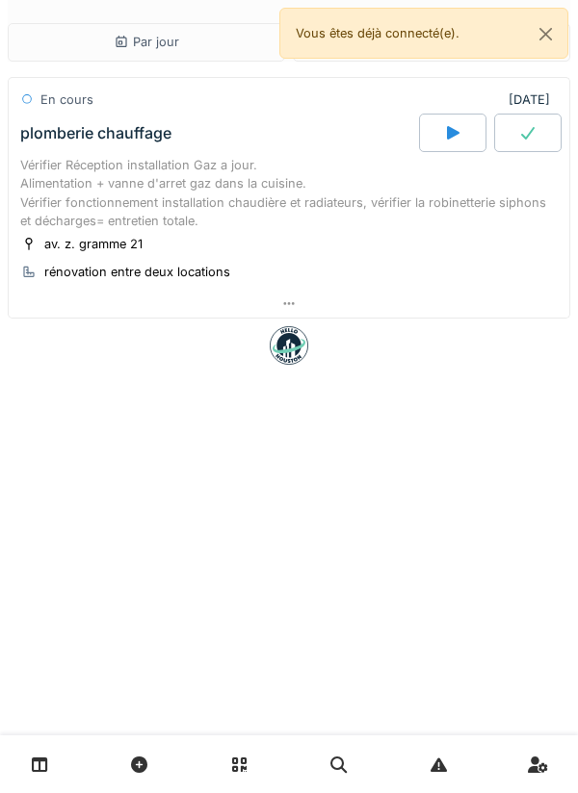
click at [257, 225] on div "Vérifier Réception installation Gaz a jour. Alimentation + vanne d'arret gaz da…" at bounding box center [288, 193] width 537 height 74
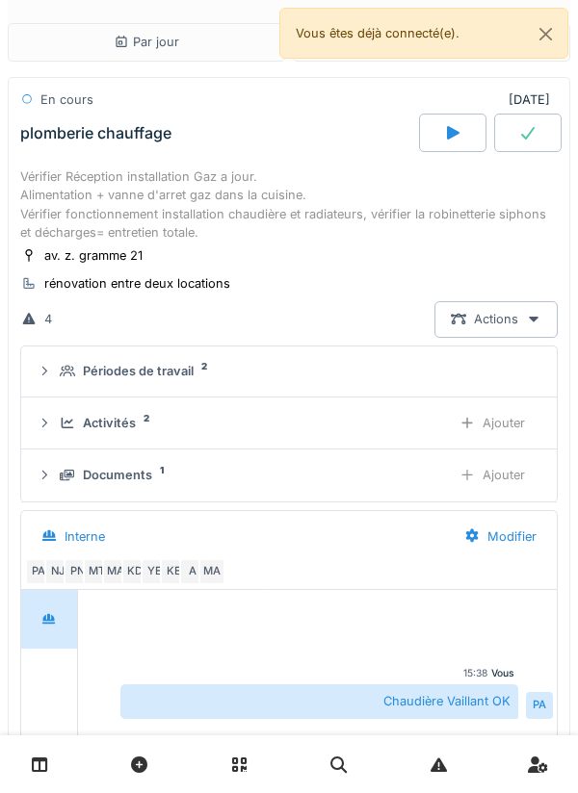
scroll to position [54, 0]
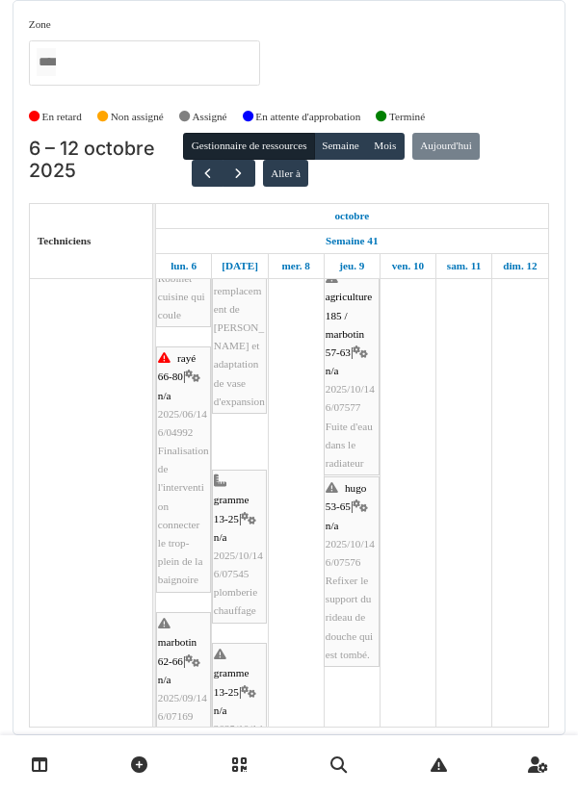
scroll to position [494, 0]
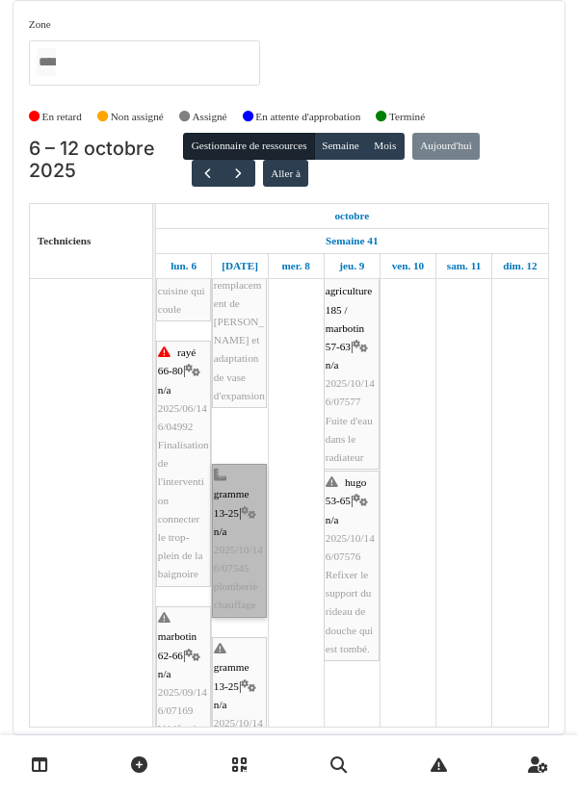
click at [243, 581] on link "gramme 13-25 | n/a 2025/10/146/07545 plomberie chauffage" at bounding box center [239, 541] width 55 height 154
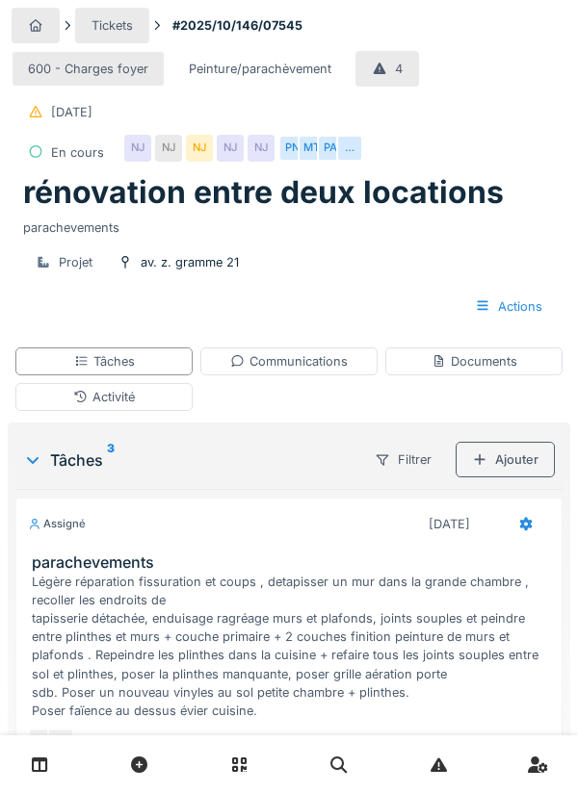
click at [154, 402] on div "Activité" at bounding box center [103, 397] width 177 height 28
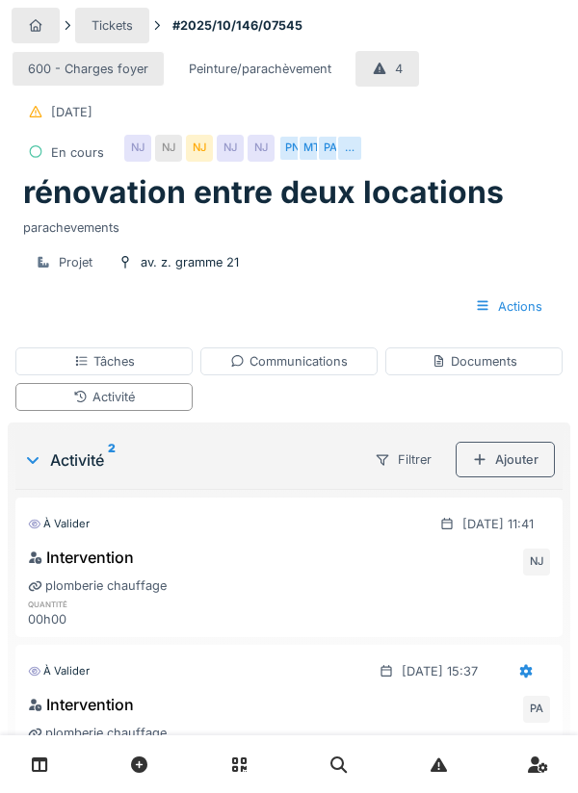
click at [512, 461] on div "Ajouter" at bounding box center [504, 460] width 99 height 36
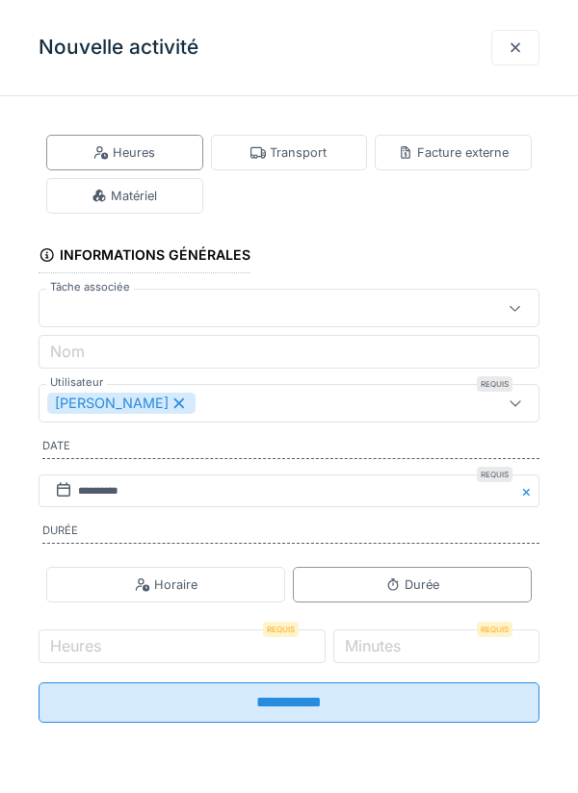
click at [188, 203] on div "Matériel" at bounding box center [124, 196] width 157 height 36
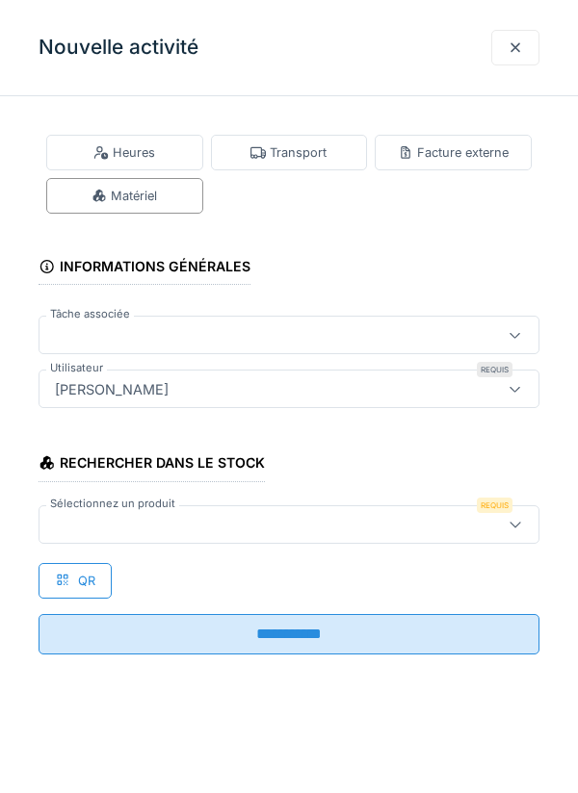
click at [334, 512] on div at bounding box center [289, 524] width 501 height 39
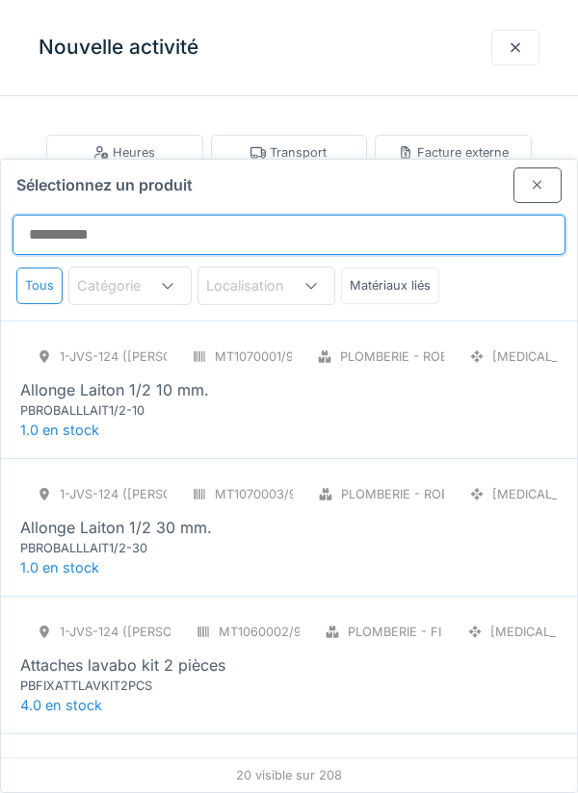
click at [312, 215] on input "Sélectionnez un produit" at bounding box center [289, 235] width 553 height 40
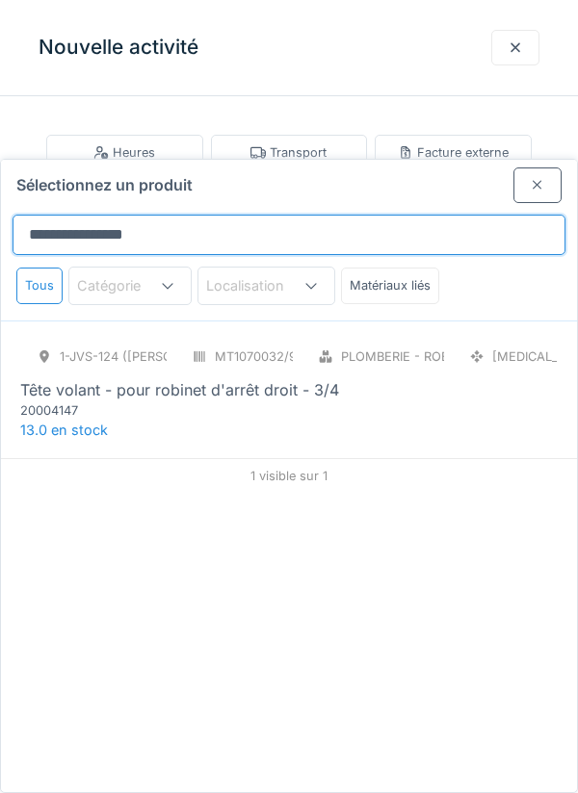
click at [189, 215] on input "**********" at bounding box center [289, 235] width 553 height 40
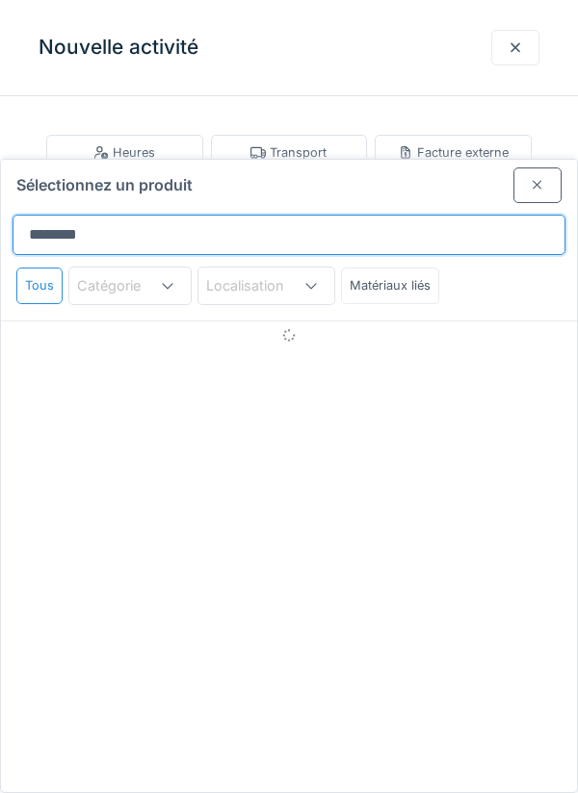
type input "*******"
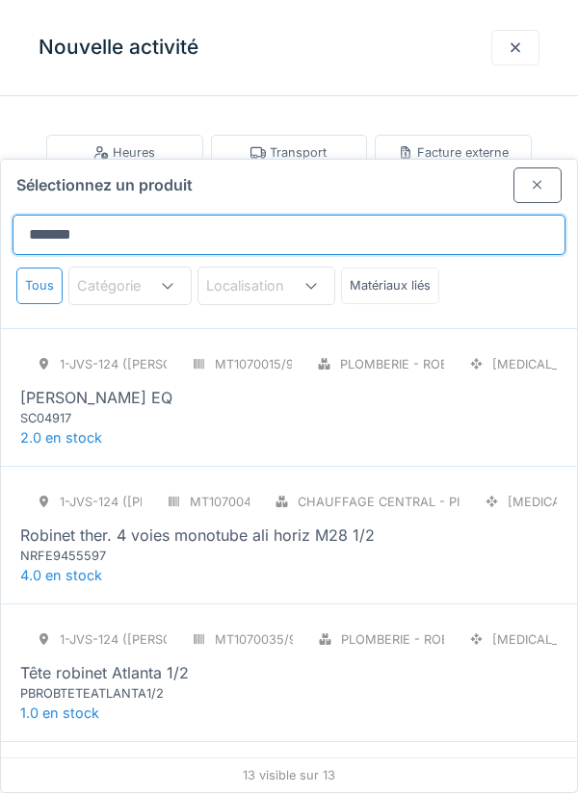
scroll to position [1097, 0]
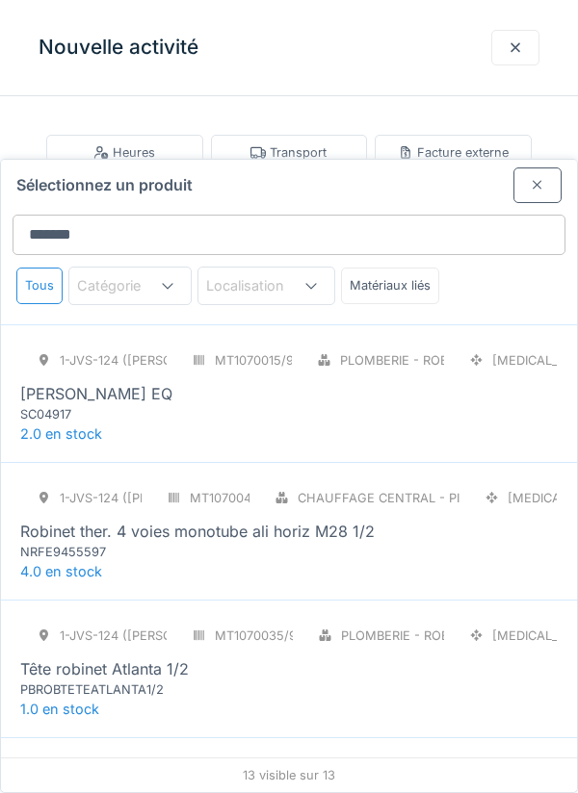
click at [386, 343] on div "1-JVS-124 ([PERSON_NAME]) MT1070015/999/005 Plomberie - Robinetterie [MEDICAL_D…" at bounding box center [288, 383] width 537 height 81
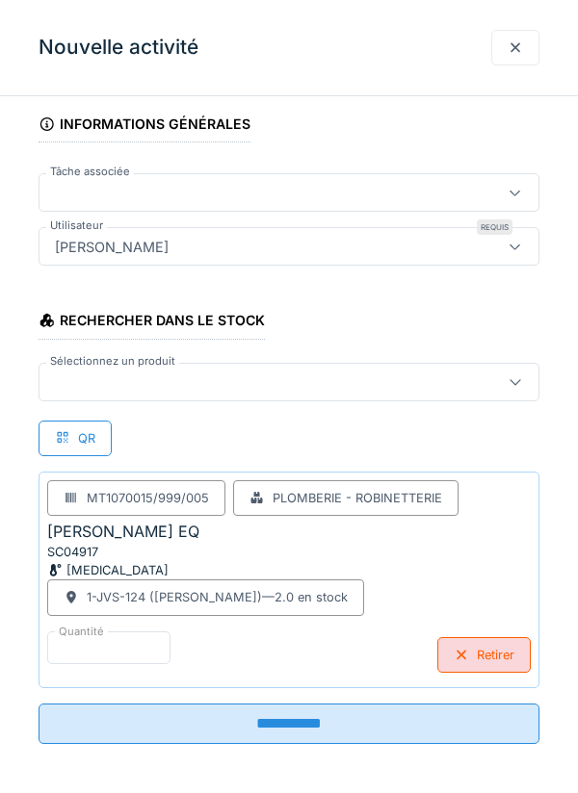
scroll to position [147, 0]
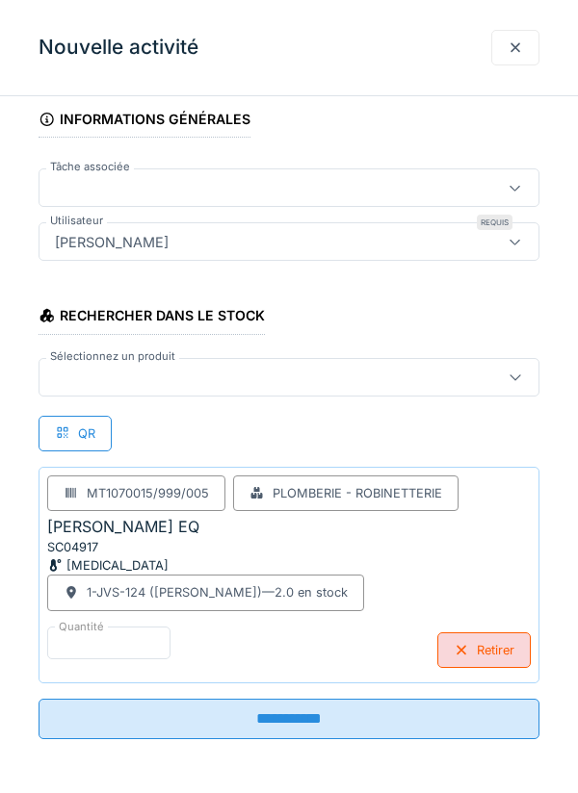
click at [442, 720] on input "**********" at bounding box center [289, 719] width 501 height 40
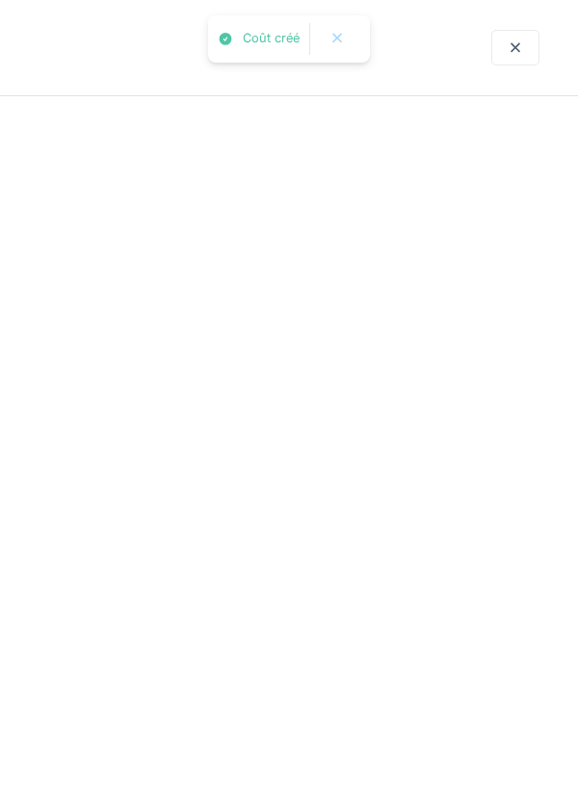
scroll to position [0, 0]
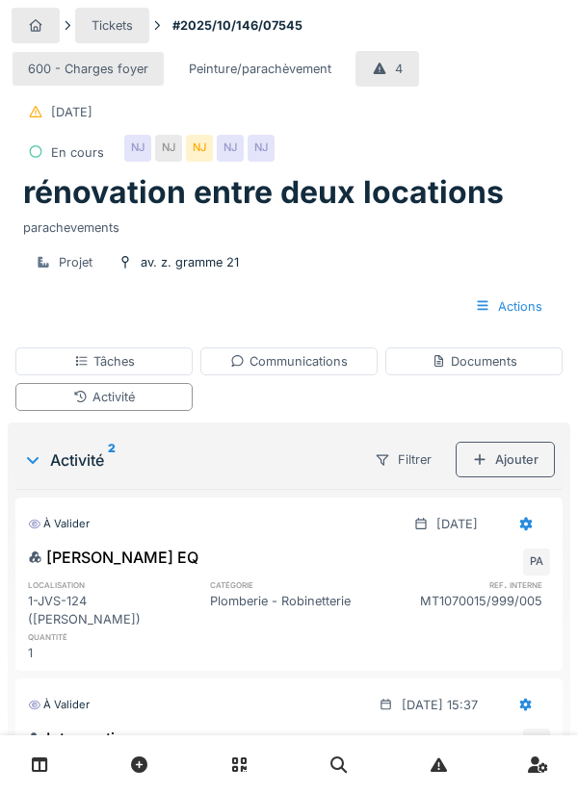
click at [569, 335] on div "Tickets #2025/10/146/07545 600 - Charges foyer Peinture/parachèvement 4 [DATE] …" at bounding box center [289, 168] width 562 height 336
